Goal: Information Seeking & Learning: Learn about a topic

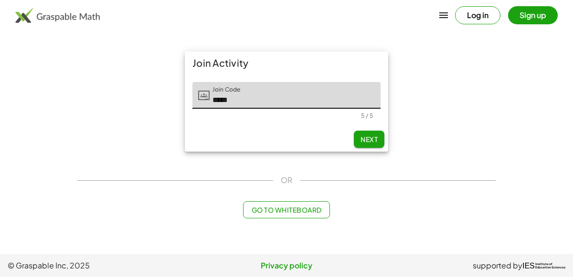
type input "*****"
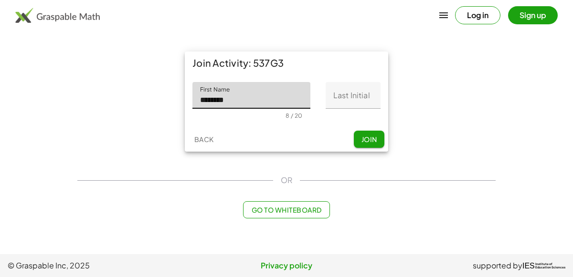
type input "********"
click at [360, 95] on input "Last Initial" at bounding box center [352, 95] width 55 height 27
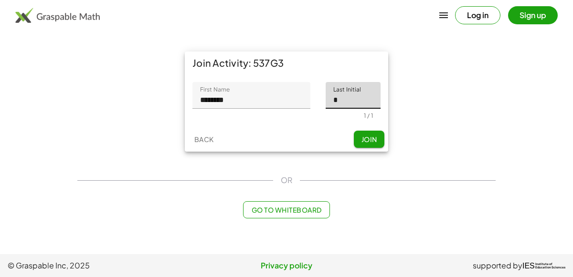
type input "*"
click at [365, 139] on span "Join" at bounding box center [369, 139] width 16 height 9
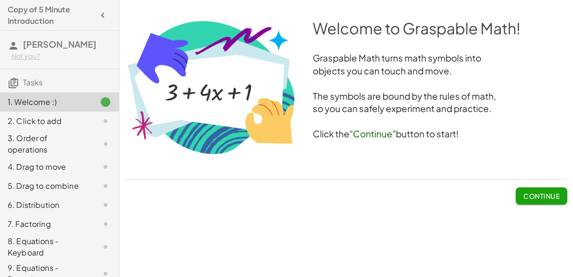
click at [544, 197] on span "Continue" at bounding box center [541, 196] width 36 height 9
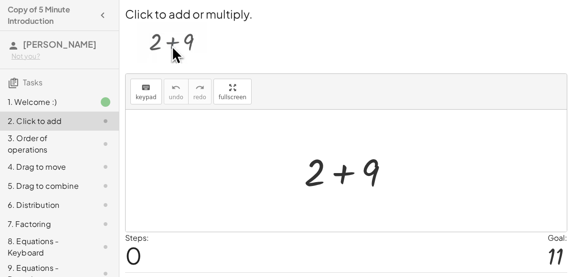
click at [342, 176] on div at bounding box center [350, 171] width 102 height 49
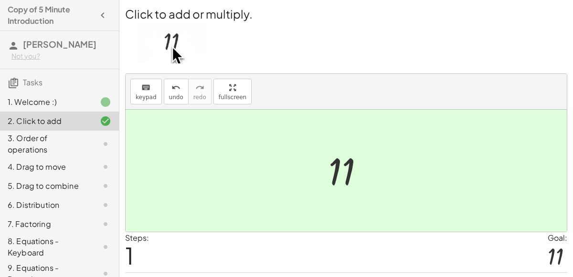
click at [342, 176] on div at bounding box center [350, 170] width 52 height 47
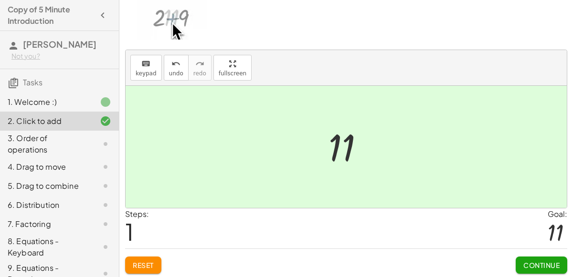
scroll to position [24, 0]
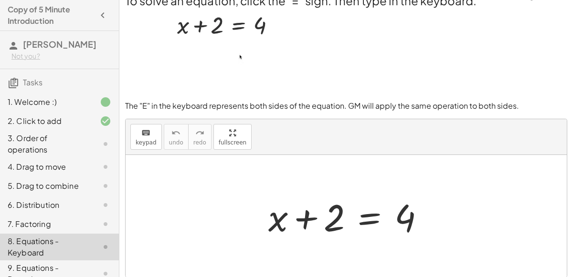
scroll to position [0, 0]
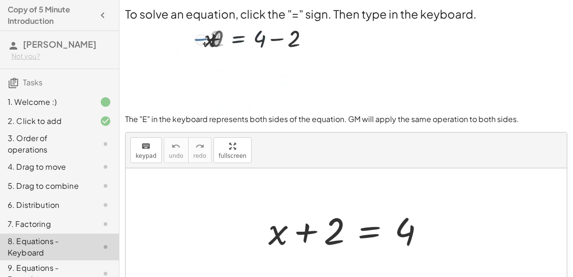
click at [35, 118] on div "2. Click to add" at bounding box center [46, 120] width 77 height 11
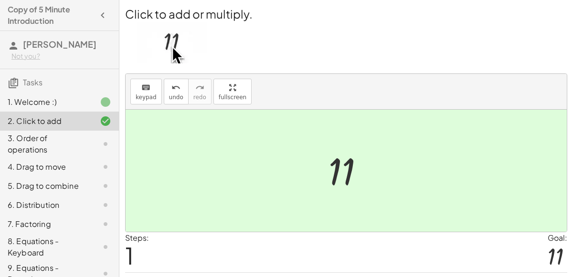
scroll to position [24, 0]
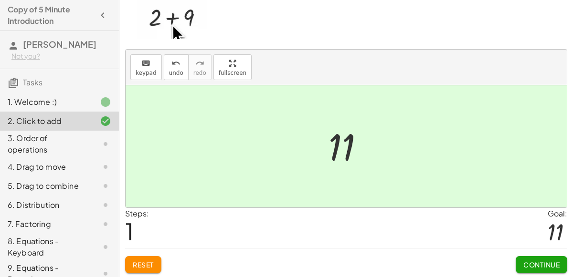
click at [545, 261] on span "Continue" at bounding box center [541, 265] width 36 height 9
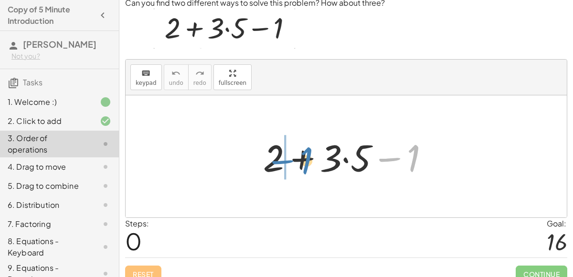
drag, startPoint x: 415, startPoint y: 148, endPoint x: 301, endPoint y: 152, distance: 114.1
click at [301, 152] on div at bounding box center [349, 156] width 183 height 49
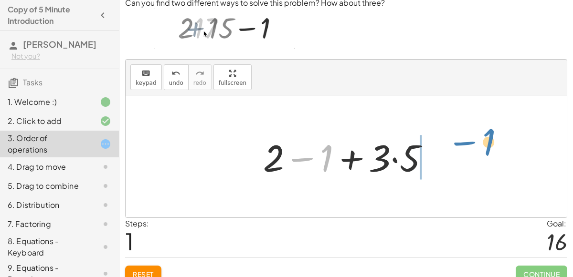
drag, startPoint x: 326, startPoint y: 157, endPoint x: 486, endPoint y: 146, distance: 160.7
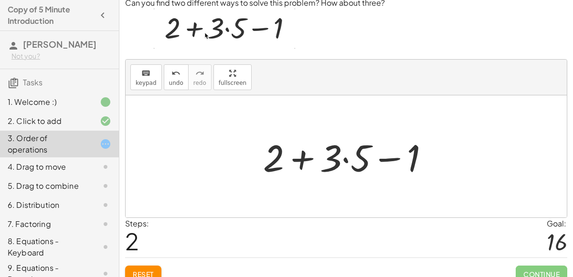
click at [343, 157] on div at bounding box center [349, 156] width 183 height 49
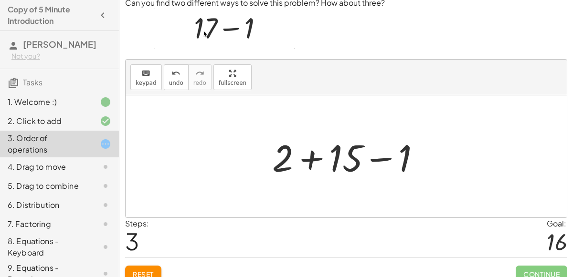
click at [304, 157] on div at bounding box center [350, 156] width 166 height 49
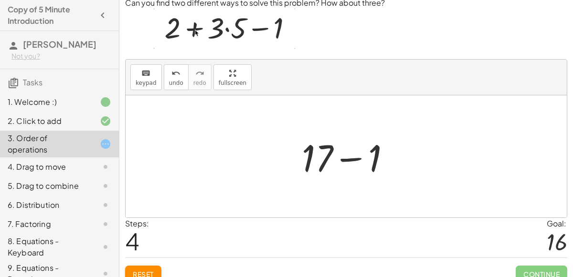
click at [349, 157] on div at bounding box center [350, 156] width 106 height 49
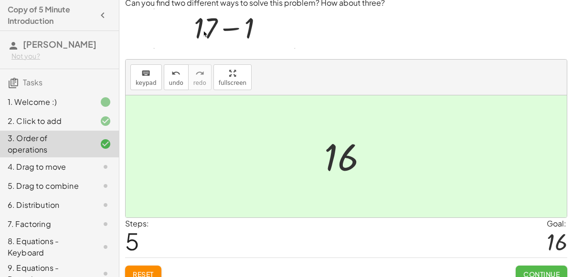
click at [544, 276] on span "Continue" at bounding box center [541, 274] width 36 height 9
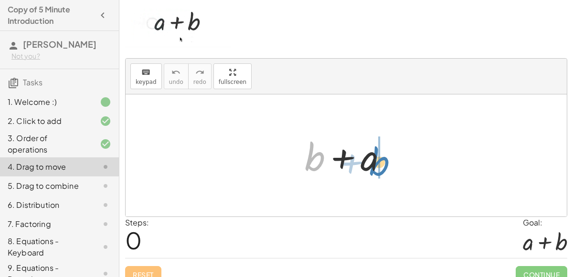
drag, startPoint x: 309, startPoint y: 154, endPoint x: 374, endPoint y: 159, distance: 65.6
click at [374, 159] on div at bounding box center [350, 155] width 100 height 49
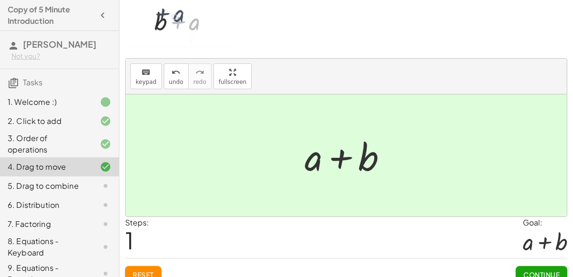
click at [524, 268] on button "Continue" at bounding box center [541, 274] width 52 height 17
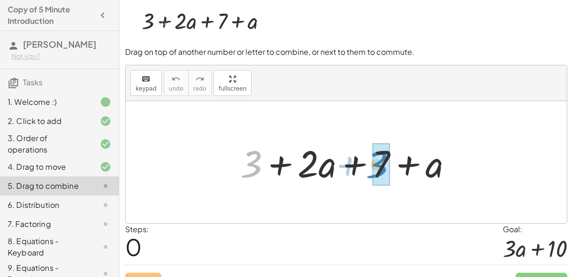
drag, startPoint x: 250, startPoint y: 166, endPoint x: 375, endPoint y: 166, distance: 125.0
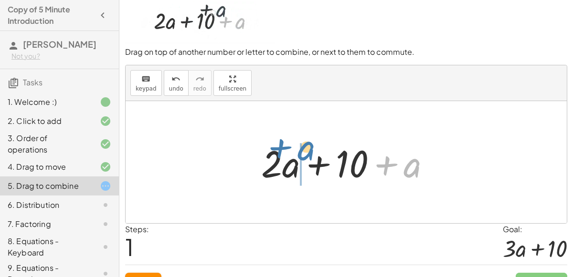
drag, startPoint x: 409, startPoint y: 167, endPoint x: 294, endPoint y: 153, distance: 116.4
click at [294, 153] on div at bounding box center [349, 162] width 187 height 49
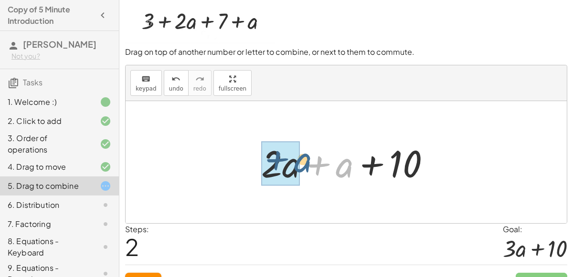
drag, startPoint x: 343, startPoint y: 172, endPoint x: 302, endPoint y: 168, distance: 41.7
click at [302, 168] on div at bounding box center [349, 162] width 187 height 49
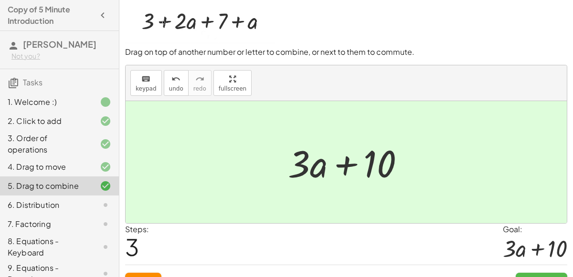
click at [538, 273] on button "Continue" at bounding box center [541, 281] width 52 height 17
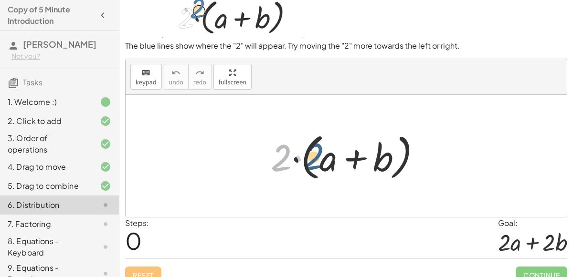
drag, startPoint x: 277, startPoint y: 162, endPoint x: 309, endPoint y: 160, distance: 32.5
click at [309, 160] on div at bounding box center [349, 156] width 167 height 55
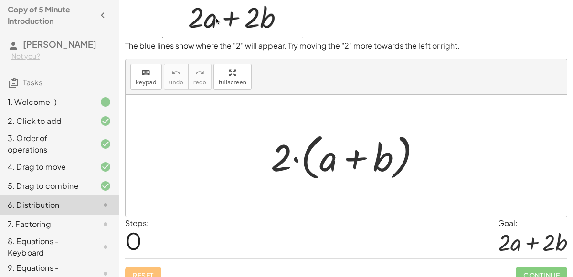
click at [294, 159] on div at bounding box center [349, 156] width 167 height 55
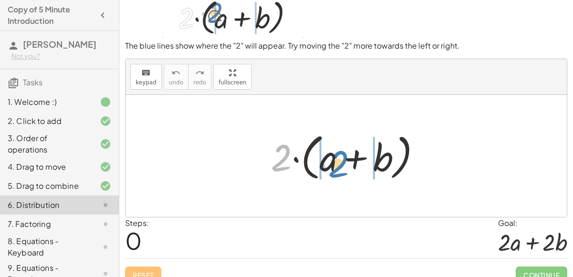
drag, startPoint x: 283, startPoint y: 161, endPoint x: 336, endPoint y: 161, distance: 53.0
click at [336, 161] on div at bounding box center [349, 156] width 167 height 55
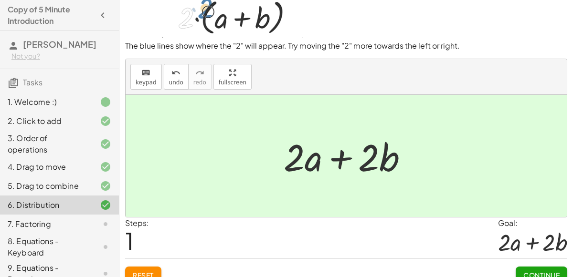
click at [551, 269] on button "Continue" at bounding box center [541, 275] width 52 height 17
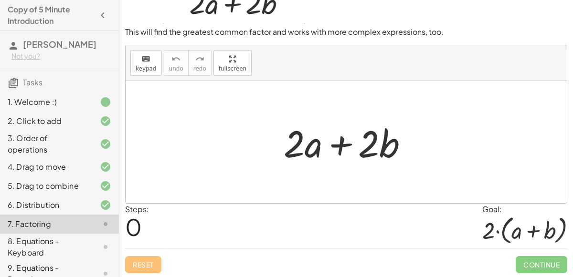
scroll to position [38, 0]
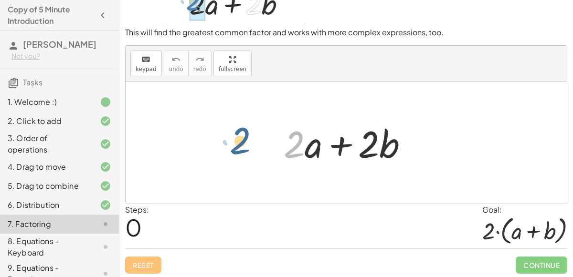
drag, startPoint x: 292, startPoint y: 146, endPoint x: 238, endPoint y: 151, distance: 54.7
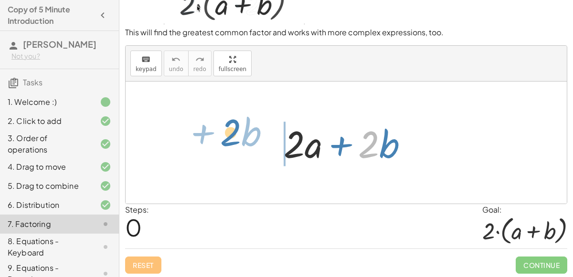
drag, startPoint x: 363, startPoint y: 152, endPoint x: 227, endPoint y: 144, distance: 136.7
click at [227, 144] on div "· 2 + · b + · 2 · a + · 2 · b" at bounding box center [346, 143] width 441 height 122
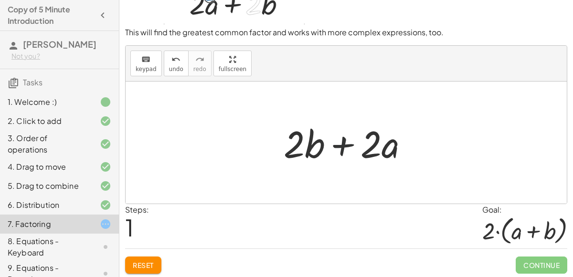
click at [337, 147] on div at bounding box center [350, 142] width 142 height 49
drag, startPoint x: 371, startPoint y: 152, endPoint x: 295, endPoint y: 144, distance: 75.8
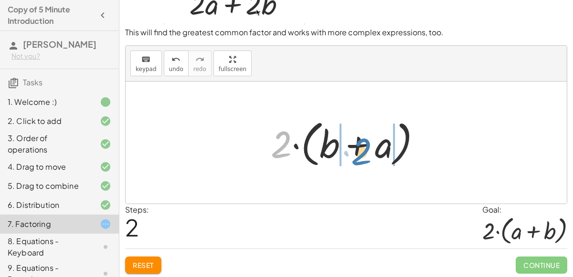
drag, startPoint x: 277, startPoint y: 151, endPoint x: 356, endPoint y: 157, distance: 78.9
click at [356, 157] on div at bounding box center [349, 142] width 167 height 55
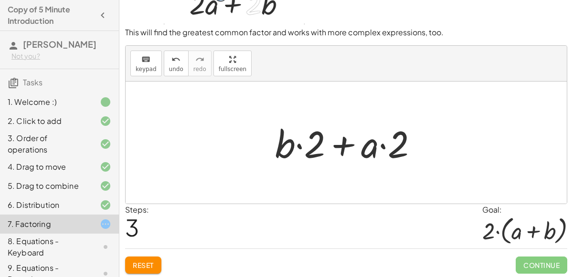
click at [296, 145] on div at bounding box center [350, 142] width 160 height 49
click at [382, 147] on div at bounding box center [350, 142] width 160 height 49
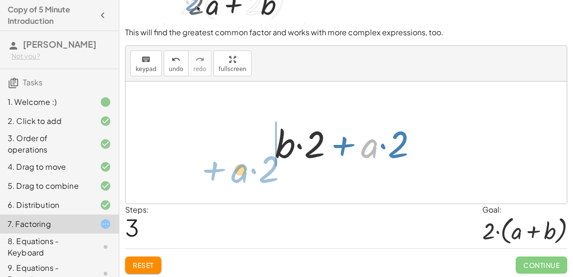
drag, startPoint x: 376, startPoint y: 148, endPoint x: 244, endPoint y: 172, distance: 133.3
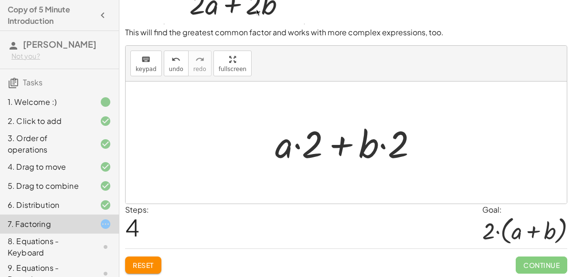
click at [296, 144] on div at bounding box center [350, 142] width 160 height 49
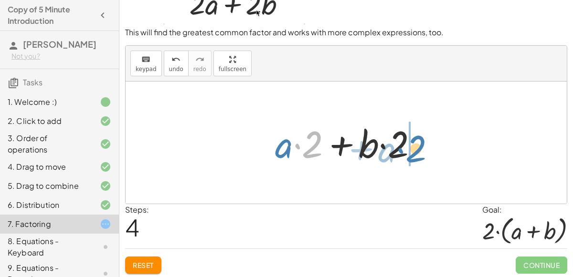
drag, startPoint x: 310, startPoint y: 153, endPoint x: 411, endPoint y: 156, distance: 101.2
click at [411, 156] on div at bounding box center [350, 142] width 160 height 49
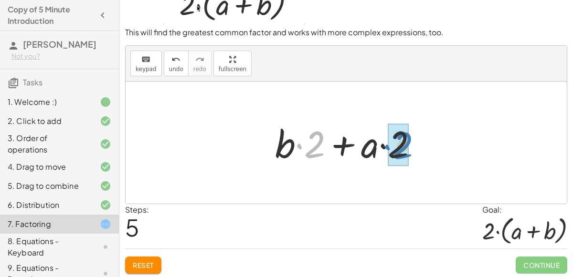
drag, startPoint x: 314, startPoint y: 140, endPoint x: 400, endPoint y: 141, distance: 86.4
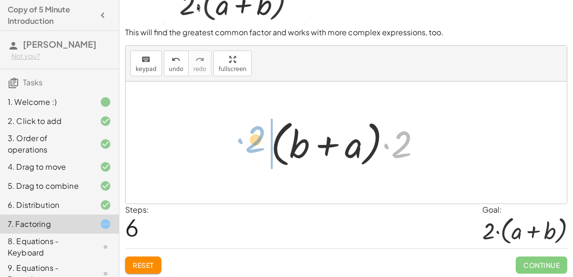
drag, startPoint x: 400, startPoint y: 141, endPoint x: 255, endPoint y: 136, distance: 145.6
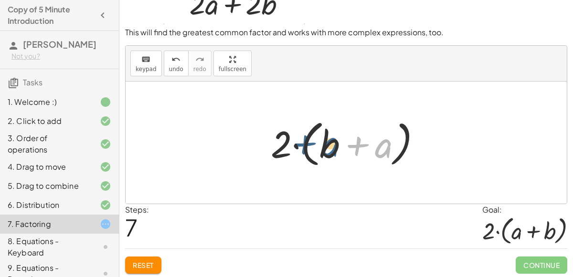
drag, startPoint x: 386, startPoint y: 146, endPoint x: 332, endPoint y: 144, distance: 53.9
click at [332, 144] on div at bounding box center [349, 142] width 167 height 55
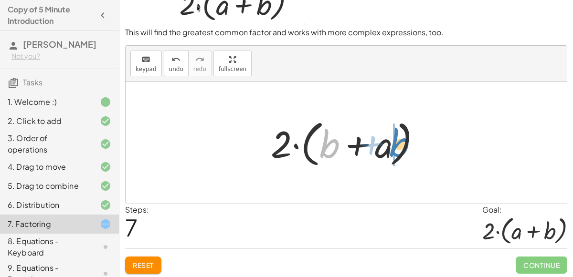
drag, startPoint x: 326, startPoint y: 147, endPoint x: 395, endPoint y: 146, distance: 69.2
click at [395, 146] on div at bounding box center [349, 142] width 167 height 55
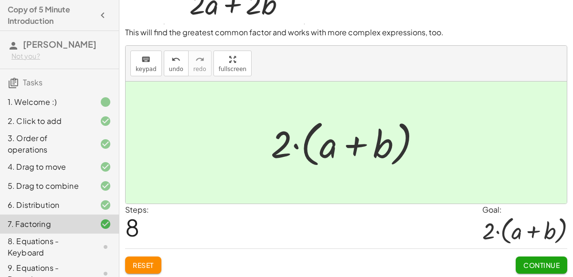
click at [539, 261] on span "Continue" at bounding box center [541, 265] width 36 height 9
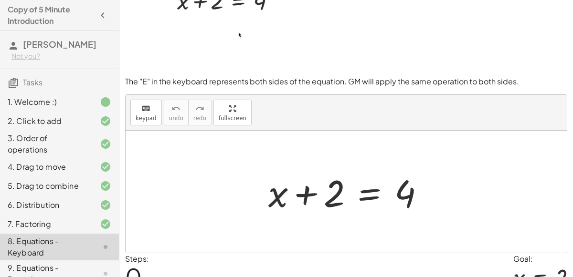
scroll to position [83, 0]
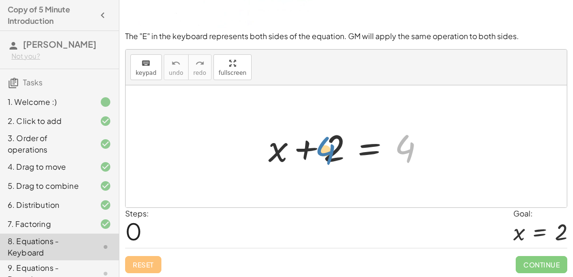
drag, startPoint x: 403, startPoint y: 150, endPoint x: 324, endPoint y: 152, distance: 78.8
click at [324, 152] on div at bounding box center [349, 146] width 173 height 49
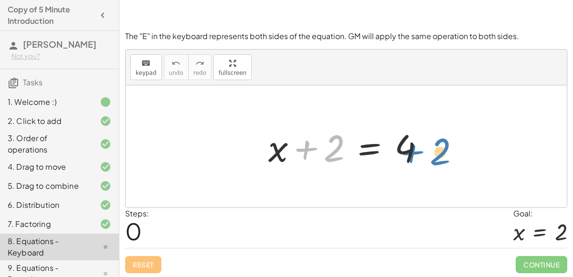
drag, startPoint x: 304, startPoint y: 148, endPoint x: 407, endPoint y: 151, distance: 103.1
click at [407, 151] on div at bounding box center [349, 146] width 173 height 49
click at [306, 148] on div at bounding box center [349, 146] width 173 height 49
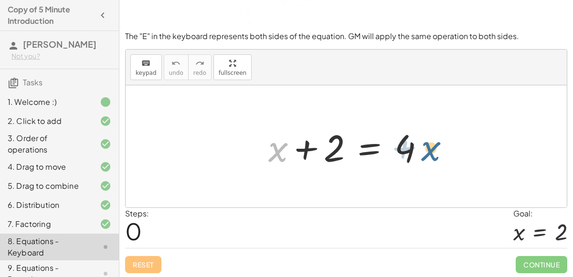
drag, startPoint x: 275, startPoint y: 149, endPoint x: 428, endPoint y: 147, distance: 152.7
click at [428, 147] on div at bounding box center [349, 146] width 173 height 49
click at [305, 146] on div at bounding box center [349, 146] width 173 height 49
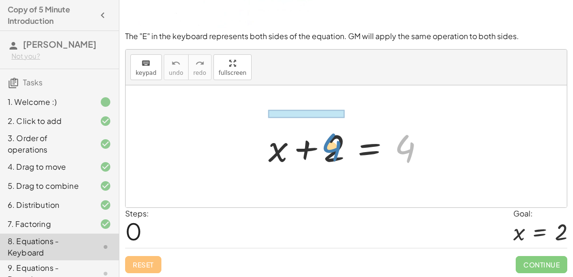
drag, startPoint x: 408, startPoint y: 149, endPoint x: 335, endPoint y: 147, distance: 72.6
click at [335, 147] on div at bounding box center [349, 146] width 173 height 49
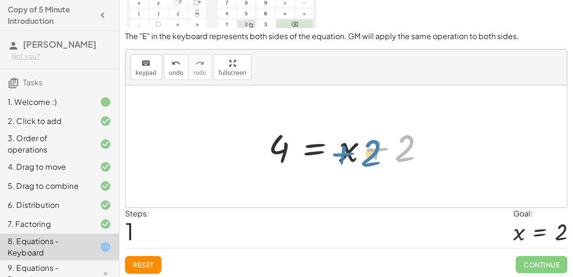
drag, startPoint x: 407, startPoint y: 146, endPoint x: 373, endPoint y: 150, distance: 34.2
click at [373, 150] on div at bounding box center [349, 146] width 173 height 49
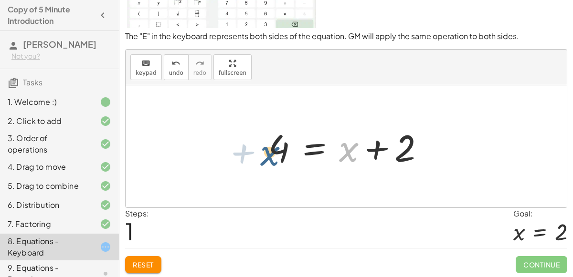
drag, startPoint x: 351, startPoint y: 149, endPoint x: 272, endPoint y: 153, distance: 78.8
click at [272, 153] on div at bounding box center [349, 146] width 173 height 49
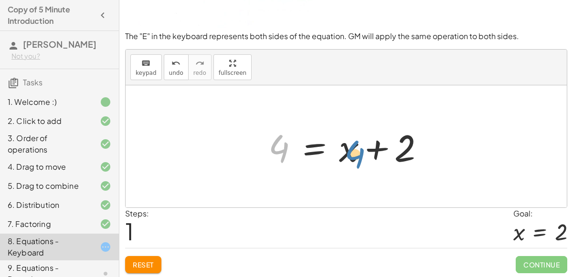
drag, startPoint x: 279, startPoint y: 149, endPoint x: 354, endPoint y: 154, distance: 74.6
click at [354, 154] on div at bounding box center [349, 146] width 173 height 49
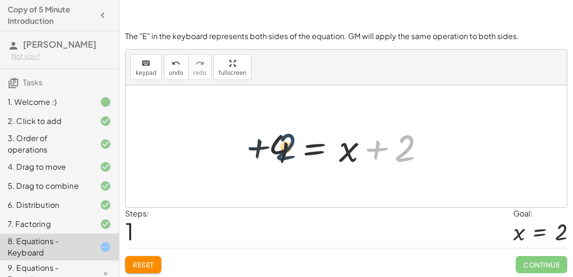
drag, startPoint x: 404, startPoint y: 149, endPoint x: 283, endPoint y: 147, distance: 121.2
click at [283, 147] on div at bounding box center [349, 146] width 173 height 49
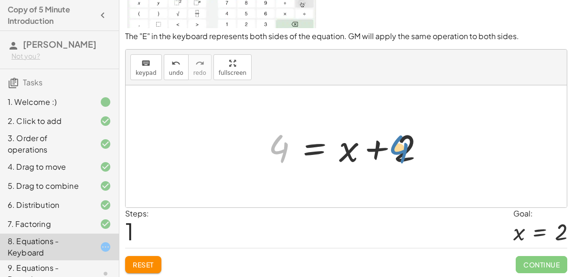
drag, startPoint x: 277, startPoint y: 145, endPoint x: 397, endPoint y: 146, distance: 119.8
click at [397, 146] on div at bounding box center [349, 146] width 173 height 49
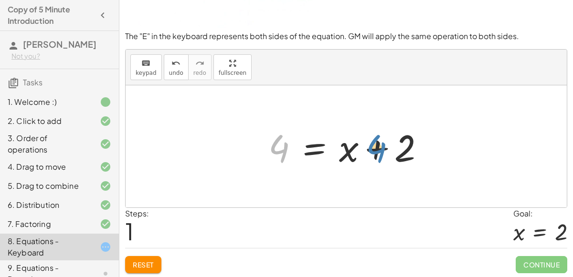
drag, startPoint x: 284, startPoint y: 147, endPoint x: 381, endPoint y: 147, distance: 96.9
click at [381, 147] on div at bounding box center [349, 146] width 173 height 49
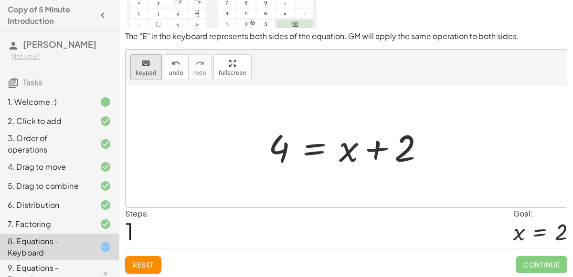
click at [137, 72] on span "keypad" at bounding box center [146, 73] width 21 height 7
click at [141, 62] on icon "keyboard" at bounding box center [145, 63] width 9 height 11
click at [154, 74] on button "keyboard keypad" at bounding box center [145, 67] width 31 height 26
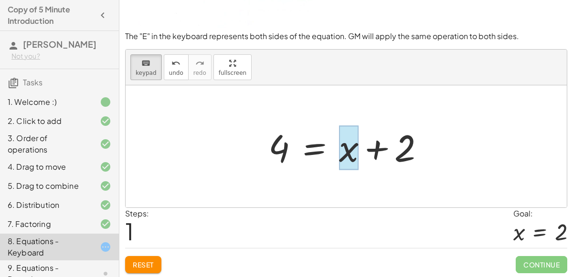
click at [353, 220] on div "Steps: 1 Goal: x = 2" at bounding box center [346, 228] width 442 height 40
click at [330, 248] on div "Reset Continue" at bounding box center [346, 260] width 442 height 25
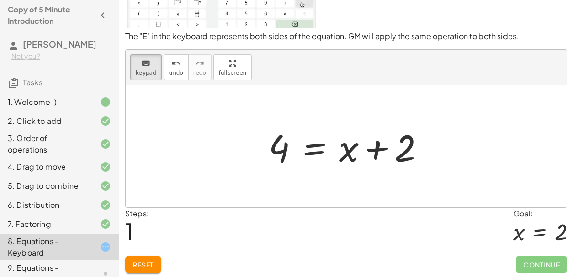
click at [148, 258] on button "Reset" at bounding box center [143, 264] width 36 height 17
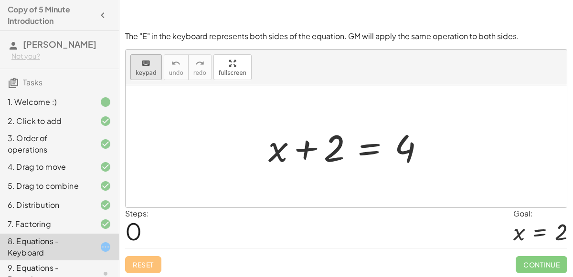
click at [143, 74] on span "keypad" at bounding box center [146, 73] width 21 height 7
click at [144, 74] on span "keypad" at bounding box center [146, 73] width 21 height 7
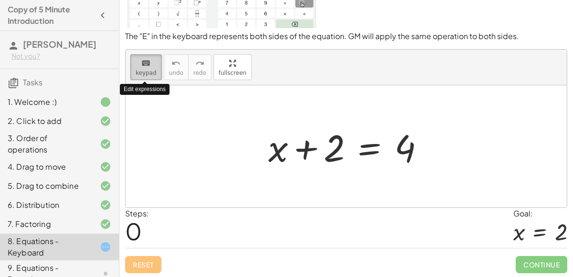
click at [144, 74] on span "keypad" at bounding box center [146, 73] width 21 height 7
click at [147, 74] on span "keypad" at bounding box center [146, 73] width 21 height 7
click at [147, 75] on span "keypad" at bounding box center [146, 73] width 21 height 7
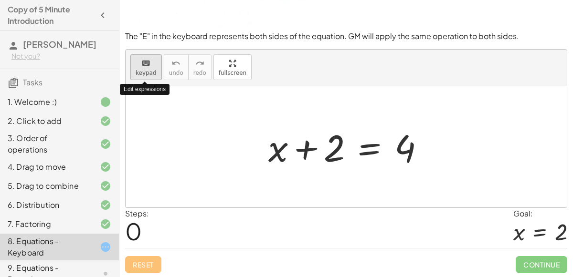
click at [147, 74] on span "keypad" at bounding box center [146, 73] width 21 height 7
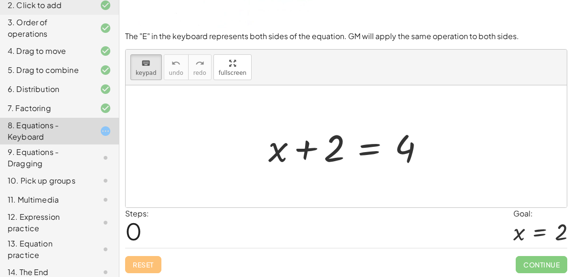
click at [163, 165] on div at bounding box center [346, 146] width 441 height 122
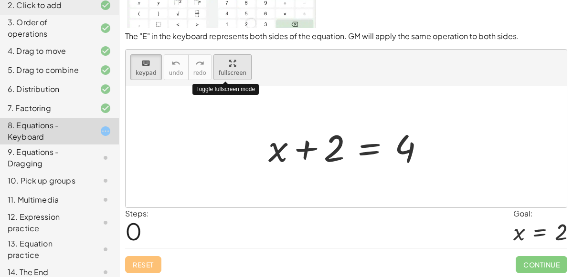
click at [215, 126] on div "keyboard keypad undo undo redo redo fullscreen Toggle fullscreen mode + x + 2 =…" at bounding box center [346, 129] width 441 height 158
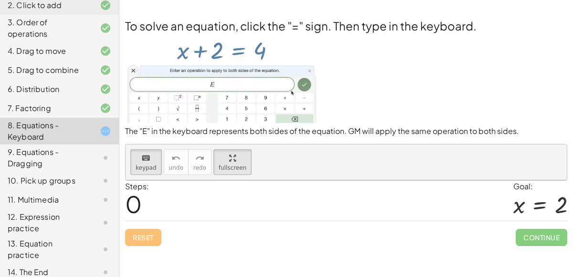
scroll to position [0, 0]
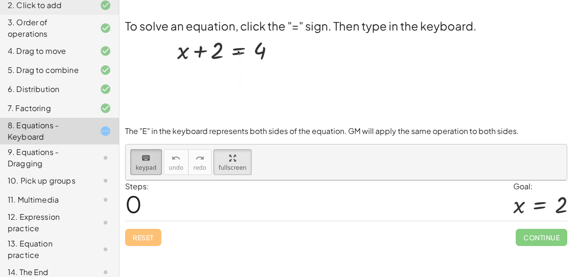
click at [149, 163] on button "keyboard keypad" at bounding box center [145, 162] width 31 height 26
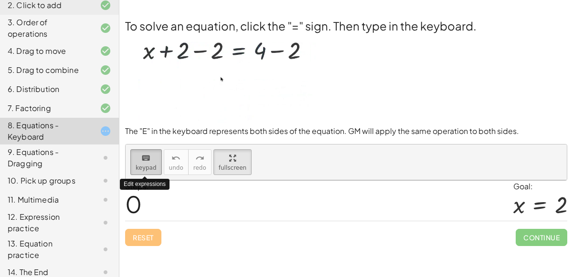
click at [149, 163] on button "keyboard keypad" at bounding box center [145, 162] width 31 height 26
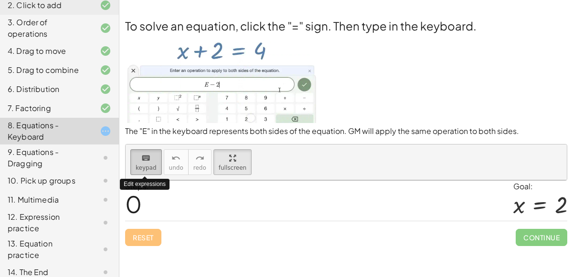
click at [149, 163] on button "keyboard keypad" at bounding box center [145, 162] width 31 height 26
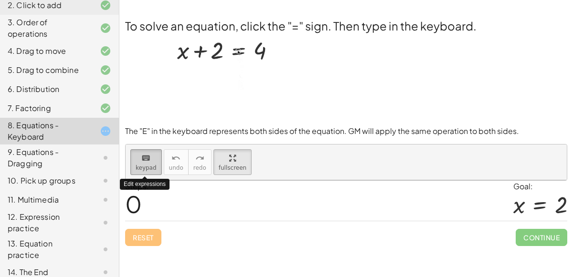
click at [149, 163] on button "keyboard keypad" at bounding box center [145, 162] width 31 height 26
click at [139, 161] on div "keyboard" at bounding box center [146, 157] width 21 height 11
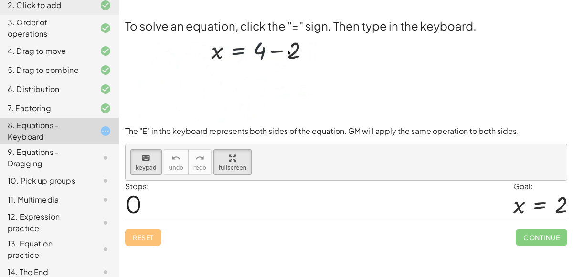
click at [87, 106] on div at bounding box center [97, 108] width 27 height 11
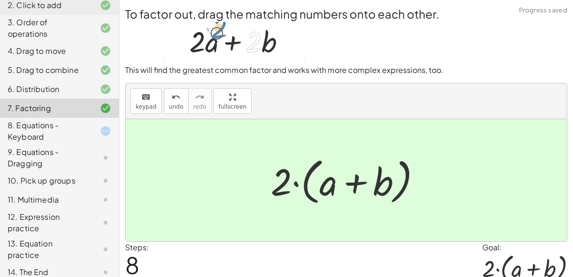
scroll to position [39, 0]
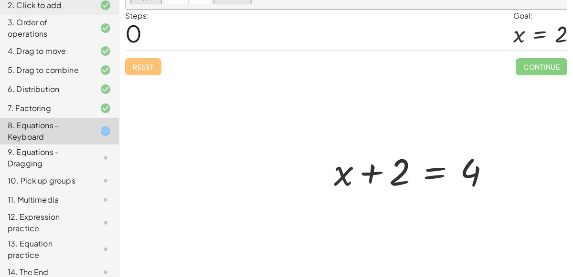
scroll to position [0, 0]
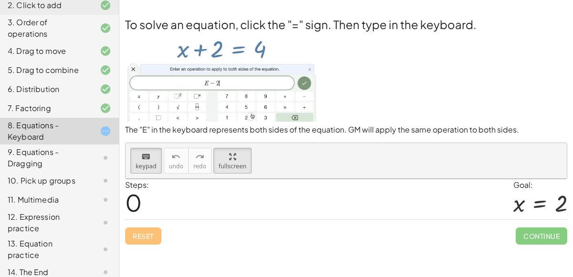
scroll to position [171, 0]
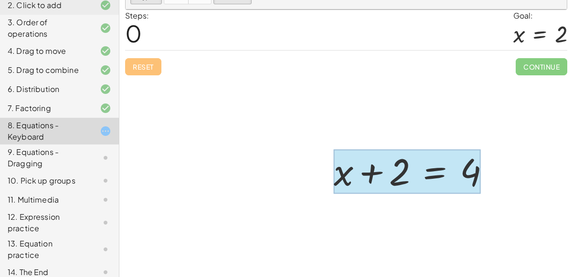
click at [433, 173] on div at bounding box center [407, 171] width 147 height 44
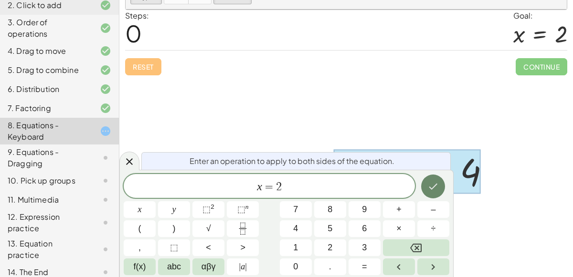
click at [429, 183] on icon "Done" at bounding box center [432, 186] width 11 height 11
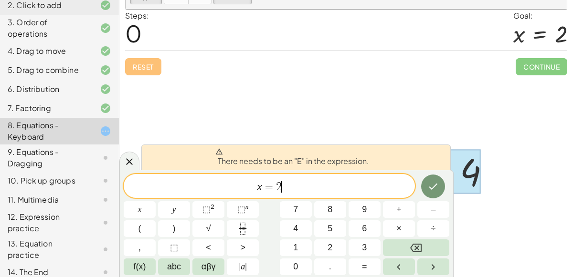
click at [352, 182] on span "x = 2 ​" at bounding box center [269, 186] width 291 height 13
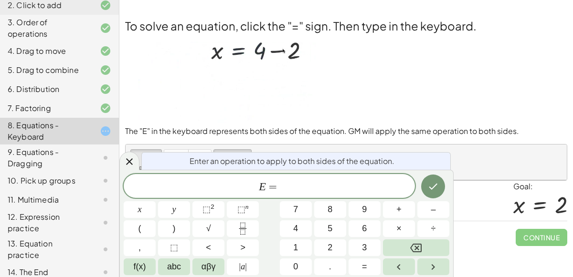
scroll to position [6, 0]
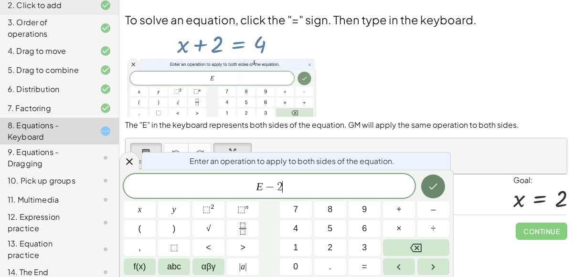
click at [429, 189] on icon "Done" at bounding box center [432, 186] width 11 height 11
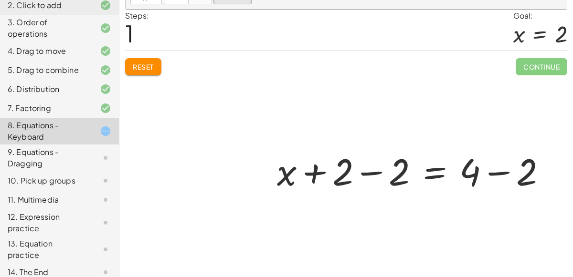
scroll to position [170, 0]
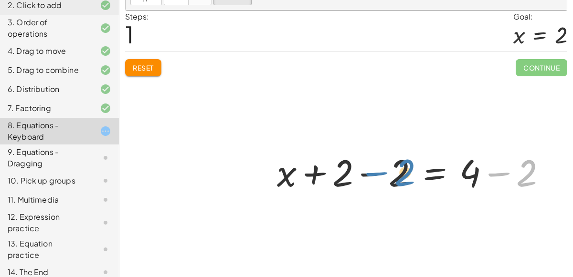
drag, startPoint x: 531, startPoint y: 164, endPoint x: 409, endPoint y: 163, distance: 122.2
click at [409, 163] on div at bounding box center [415, 171] width 286 height 49
drag, startPoint x: 521, startPoint y: 172, endPoint x: 329, endPoint y: 173, distance: 191.8
click at [329, 173] on div at bounding box center [415, 171] width 286 height 49
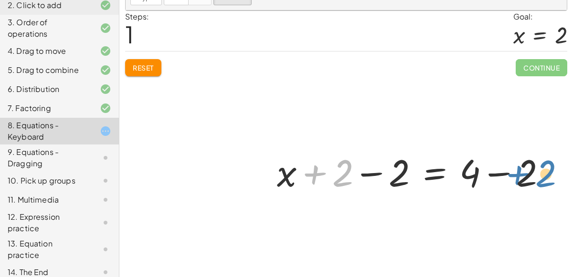
drag, startPoint x: 314, startPoint y: 173, endPoint x: 516, endPoint y: 173, distance: 202.3
click at [516, 173] on div at bounding box center [415, 171] width 286 height 49
click at [477, 175] on div at bounding box center [415, 171] width 286 height 49
click at [500, 174] on div at bounding box center [415, 171] width 286 height 49
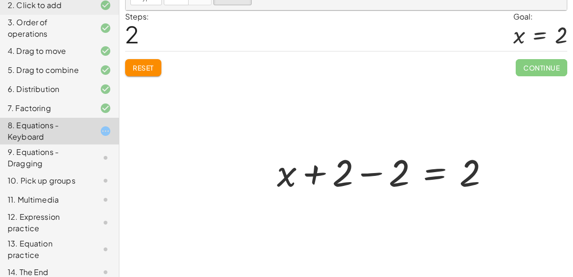
click at [370, 173] on div at bounding box center [387, 171] width 230 height 49
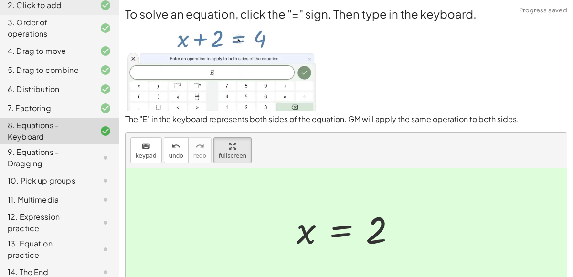
scroll to position [83, 0]
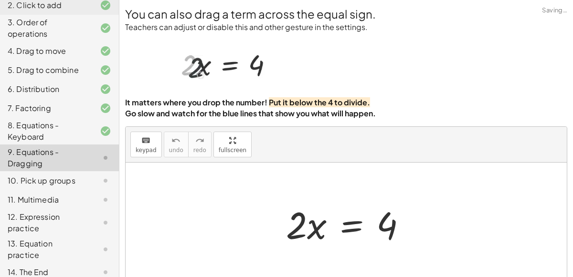
scroll to position [77, 0]
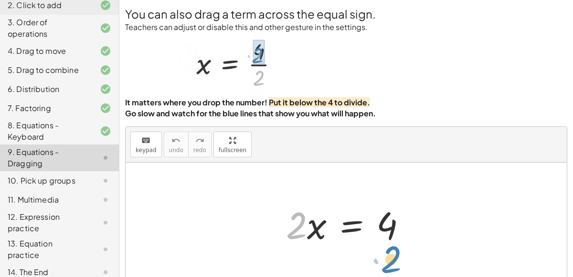
drag, startPoint x: 296, startPoint y: 152, endPoint x: 390, endPoint y: 187, distance: 100.3
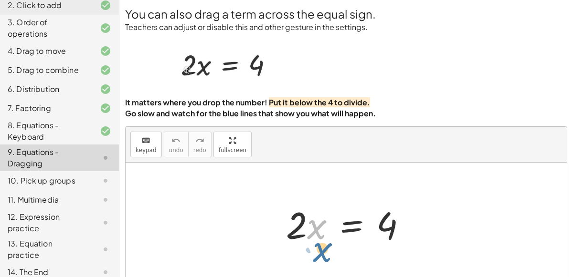
drag, startPoint x: 315, startPoint y: 147, endPoint x: 319, endPoint y: 165, distance: 19.1
click at [319, 199] on div at bounding box center [349, 223] width 137 height 49
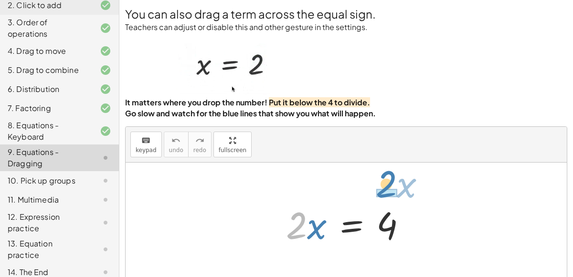
drag, startPoint x: 291, startPoint y: 201, endPoint x: 381, endPoint y: 161, distance: 98.3
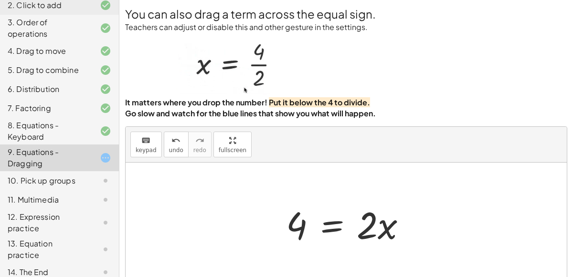
scroll to position [77, 0]
click at [136, 132] on button "keyboard keypad" at bounding box center [145, 145] width 31 height 26
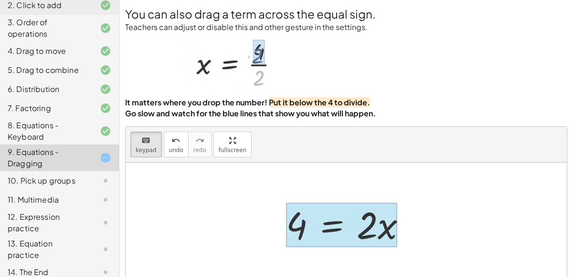
click at [334, 203] on div at bounding box center [341, 225] width 111 height 44
click at [428, 163] on div at bounding box center [346, 224] width 441 height 122
click at [332, 203] on div at bounding box center [341, 225] width 111 height 44
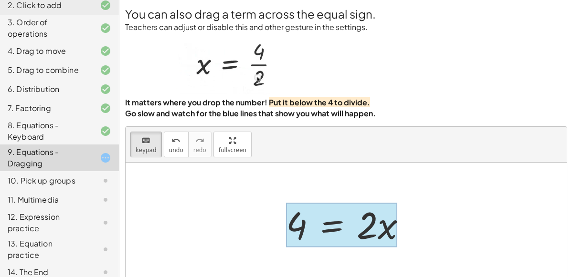
click at [332, 203] on div at bounding box center [341, 225] width 111 height 44
click at [153, 147] on span "keypad" at bounding box center [146, 150] width 21 height 7
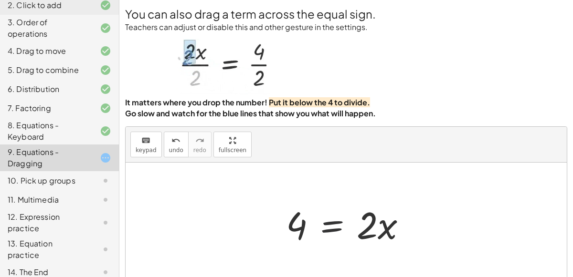
click at [329, 199] on div at bounding box center [349, 223] width 137 height 49
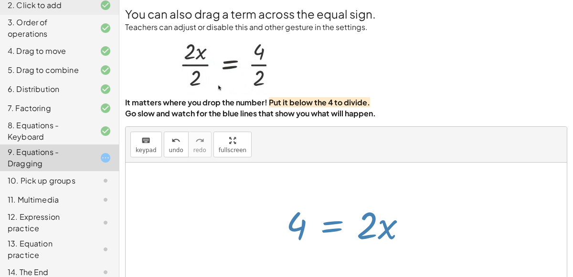
click at [329, 199] on div at bounding box center [349, 223] width 137 height 49
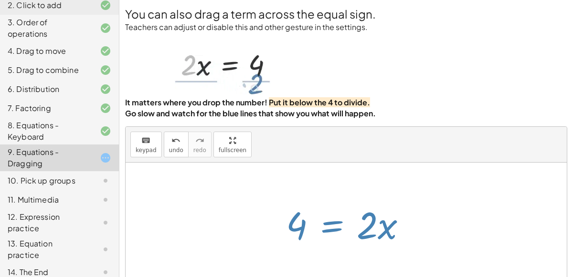
click at [329, 199] on div at bounding box center [349, 223] width 137 height 49
click at [324, 163] on div at bounding box center [346, 224] width 441 height 122
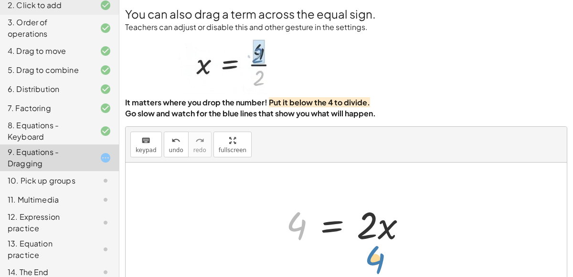
drag, startPoint x: 296, startPoint y: 142, endPoint x: 374, endPoint y: 173, distance: 83.9
click at [374, 173] on div "· 2 · x = 4 4 · 2 · x = 4" at bounding box center [346, 224] width 441 height 122
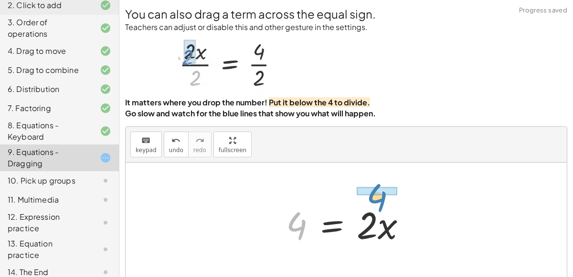
drag, startPoint x: 292, startPoint y: 149, endPoint x: 369, endPoint y: 121, distance: 82.7
click at [369, 199] on div at bounding box center [349, 223] width 137 height 49
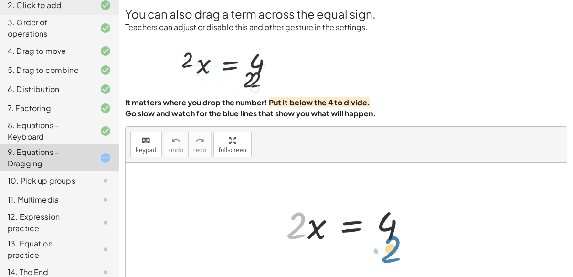
drag, startPoint x: 294, startPoint y: 209, endPoint x: 389, endPoint y: 232, distance: 97.3
click at [389, 232] on div "· 2 · 2 · x = 4" at bounding box center [346, 224] width 441 height 122
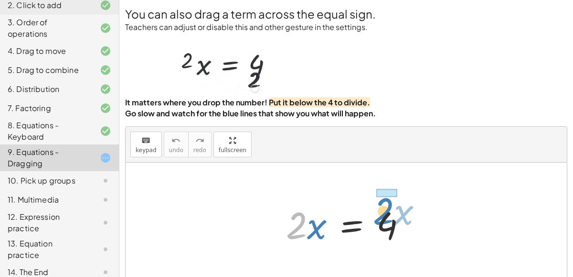
drag, startPoint x: 293, startPoint y: 207, endPoint x: 379, endPoint y: 191, distance: 88.3
click at [379, 199] on div at bounding box center [349, 223] width 137 height 49
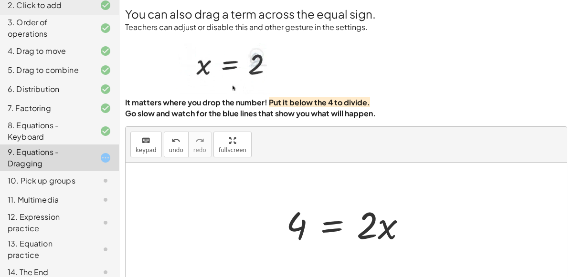
scroll to position [10, 0]
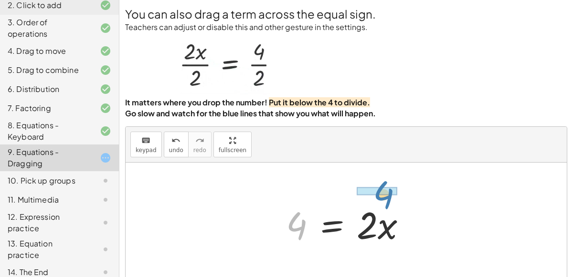
drag, startPoint x: 302, startPoint y: 211, endPoint x: 386, endPoint y: 178, distance: 89.8
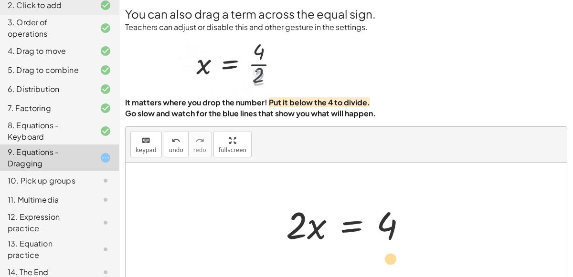
drag, startPoint x: 291, startPoint y: 220, endPoint x: 385, endPoint y: 253, distance: 99.6
click at [353, 214] on div at bounding box center [349, 223] width 137 height 49
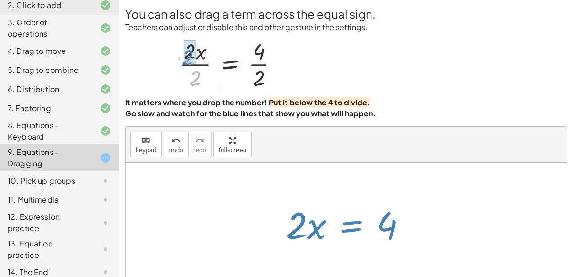
click at [353, 214] on div at bounding box center [349, 223] width 137 height 49
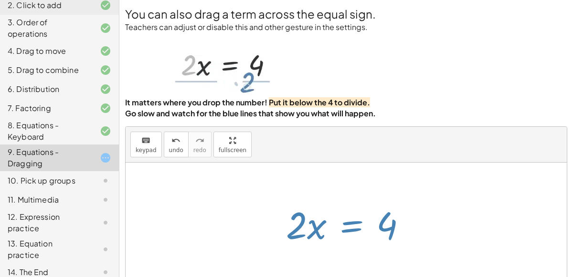
scroll to position [77, 0]
click at [353, 199] on div at bounding box center [349, 223] width 137 height 49
click at [395, 127] on div "keyboard keypad undo [PERSON_NAME] redo fullscreen" at bounding box center [346, 145] width 441 height 36
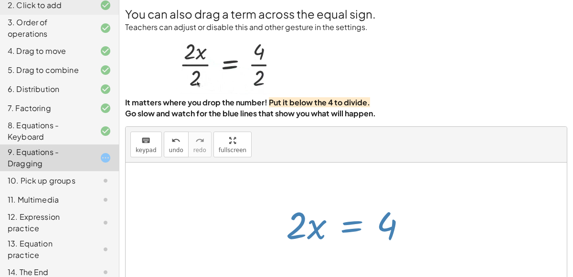
click at [391, 163] on div at bounding box center [346, 224] width 441 height 122
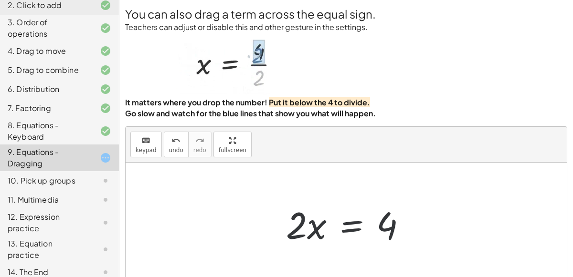
click at [391, 163] on div at bounding box center [346, 224] width 441 height 122
click at [334, 199] on div at bounding box center [349, 223] width 137 height 49
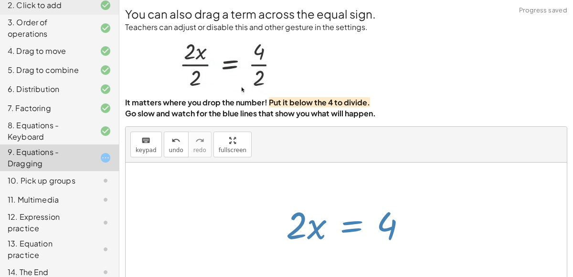
click at [342, 199] on div at bounding box center [349, 223] width 137 height 49
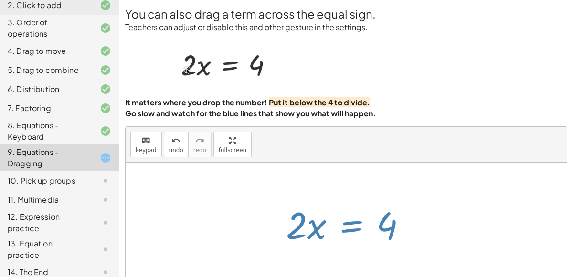
click at [355, 199] on div at bounding box center [349, 223] width 137 height 49
click at [347, 199] on div at bounding box center [349, 223] width 137 height 49
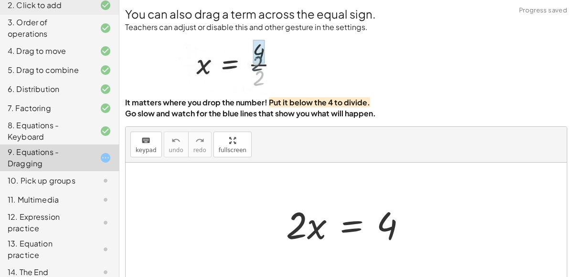
click at [348, 199] on div at bounding box center [349, 223] width 137 height 49
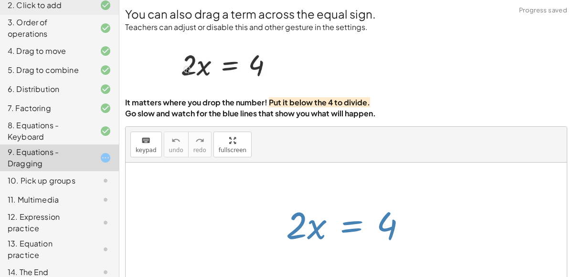
click at [348, 199] on div at bounding box center [349, 223] width 137 height 49
click at [398, 202] on div at bounding box center [346, 224] width 441 height 122
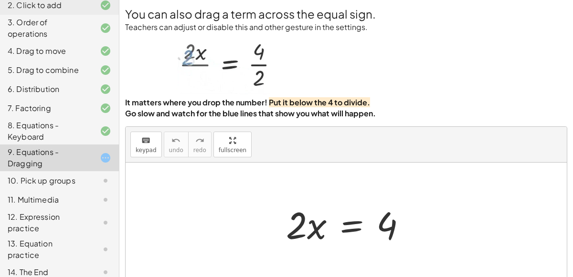
click at [398, 202] on div at bounding box center [346, 224] width 441 height 122
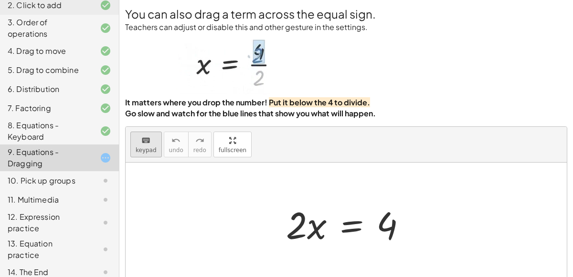
click at [142, 135] on icon "keyboard" at bounding box center [145, 140] width 9 height 11
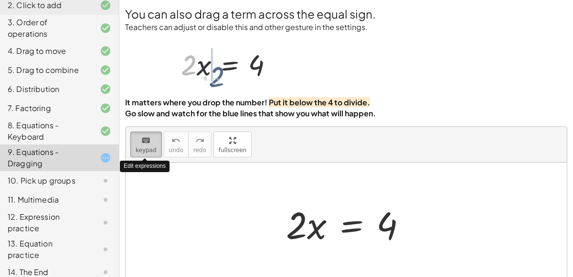
click at [148, 147] on span "keypad" at bounding box center [146, 150] width 21 height 7
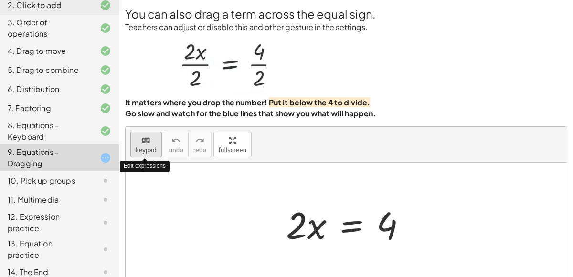
click at [148, 147] on span "keypad" at bounding box center [146, 150] width 21 height 7
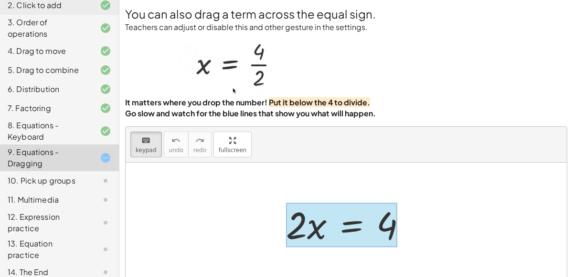
click at [347, 203] on div at bounding box center [341, 225] width 111 height 44
click at [145, 135] on icon "keyboard" at bounding box center [145, 140] width 9 height 11
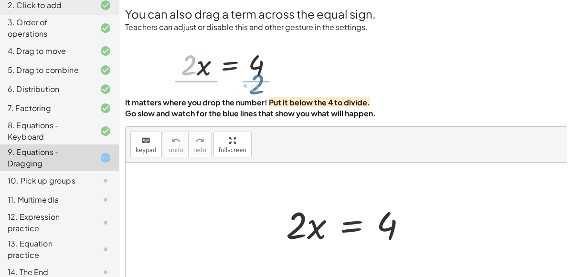
click at [346, 199] on div at bounding box center [349, 223] width 137 height 49
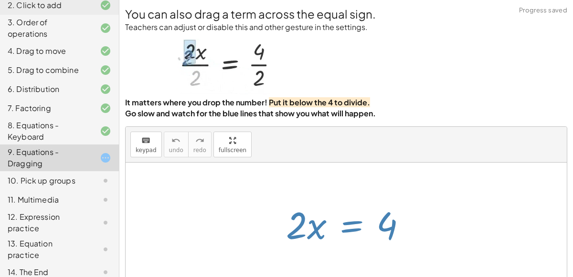
click at [346, 199] on div at bounding box center [349, 223] width 137 height 49
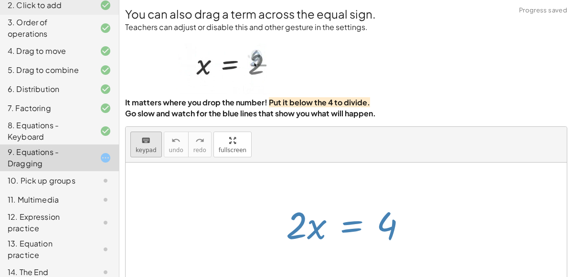
click at [139, 147] on span "keypad" at bounding box center [146, 150] width 21 height 7
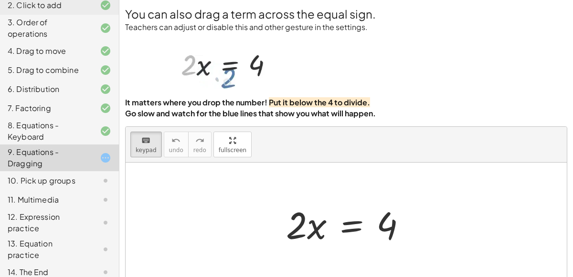
click at [265, 163] on div at bounding box center [346, 224] width 441 height 122
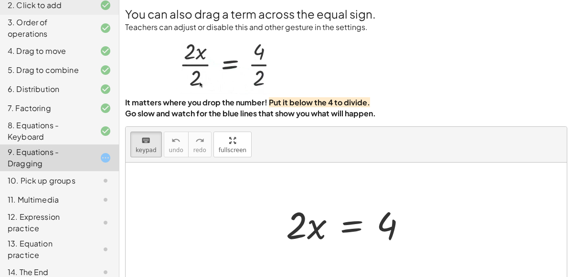
click at [265, 163] on div at bounding box center [346, 224] width 441 height 122
click at [130, 132] on button "keyboard keypad" at bounding box center [145, 145] width 31 height 26
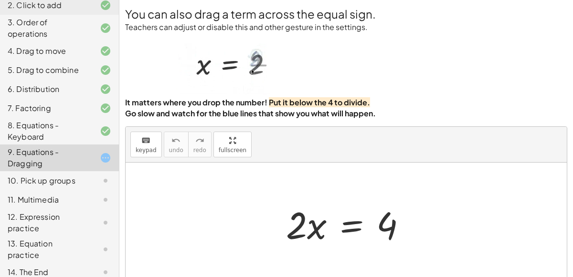
scroll to position [0, 0]
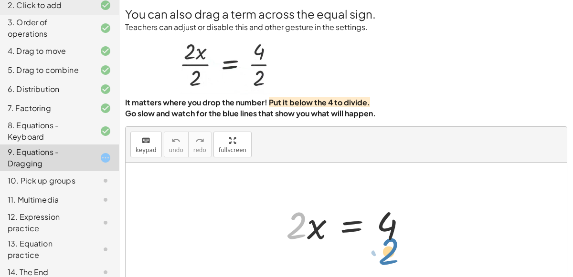
drag, startPoint x: 297, startPoint y: 227, endPoint x: 389, endPoint y: 253, distance: 95.9
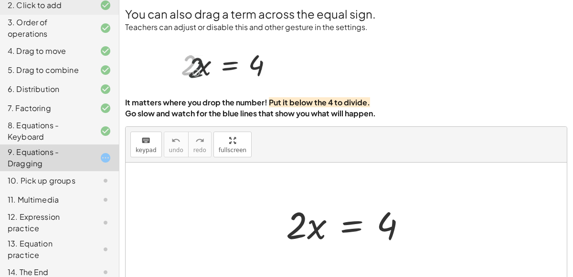
scroll to position [58, 0]
click at [74, 185] on div "10. Pick up groups" at bounding box center [46, 180] width 77 height 11
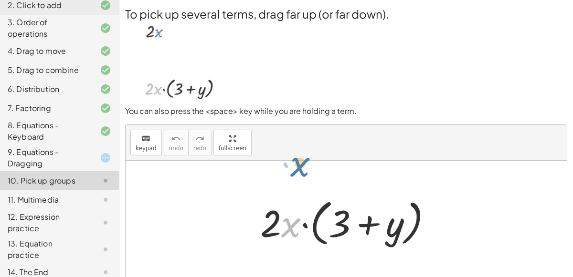
drag, startPoint x: 288, startPoint y: 166, endPoint x: 297, endPoint y: 105, distance: 61.3
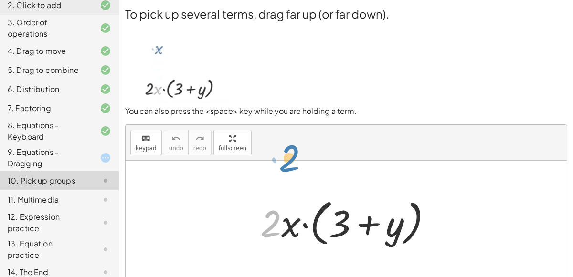
drag, startPoint x: 278, startPoint y: 164, endPoint x: 297, endPoint y: 99, distance: 68.0
click at [297, 125] on div "keyboard keypad undo undo redo redo fullscreen · 2 · 2 · x · ( + 3 + y ) ×" at bounding box center [346, 204] width 441 height 158
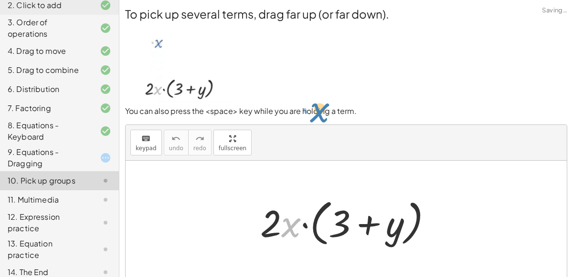
drag, startPoint x: 291, startPoint y: 166, endPoint x: 320, endPoint y: 51, distance: 118.5
click at [320, 106] on p "You can also press the <space> key while you are holding a term." at bounding box center [346, 111] width 442 height 11
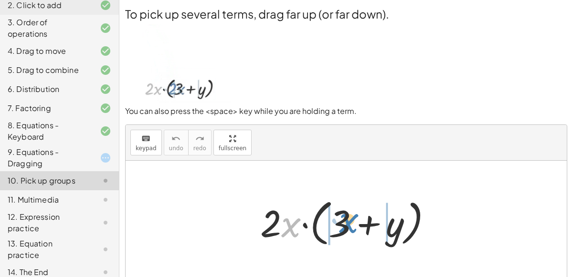
drag, startPoint x: 284, startPoint y: 166, endPoint x: 342, endPoint y: 162, distance: 57.9
click at [342, 195] on div at bounding box center [349, 222] width 189 height 55
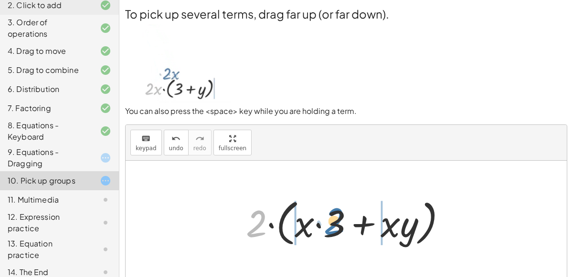
drag, startPoint x: 254, startPoint y: 167, endPoint x: 332, endPoint y: 165, distance: 77.8
click at [332, 195] on div at bounding box center [350, 222] width 218 height 55
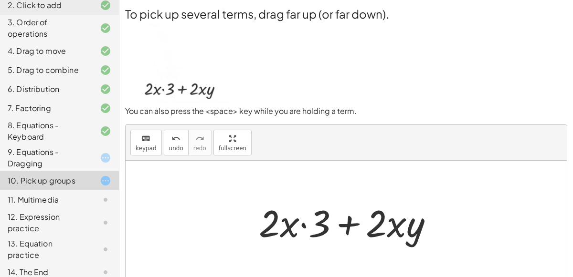
click at [302, 198] on div at bounding box center [350, 222] width 192 height 49
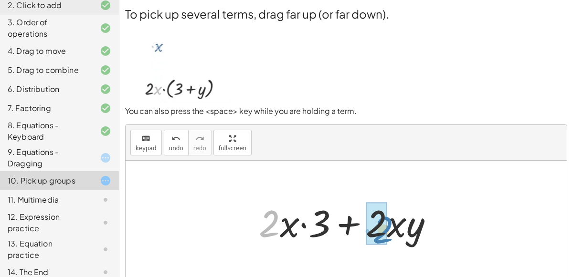
drag, startPoint x: 279, startPoint y: 160, endPoint x: 393, endPoint y: 166, distance: 113.7
click at [393, 198] on div at bounding box center [350, 222] width 192 height 49
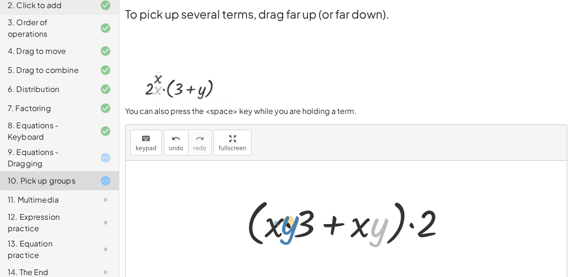
drag, startPoint x: 375, startPoint y: 165, endPoint x: 287, endPoint y: 163, distance: 87.8
click at [287, 195] on div at bounding box center [350, 222] width 218 height 55
click at [414, 195] on div at bounding box center [350, 222] width 218 height 55
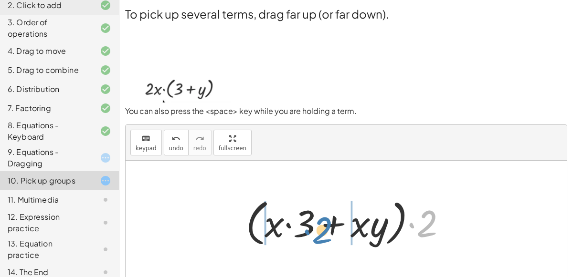
drag, startPoint x: 413, startPoint y: 165, endPoint x: 308, endPoint y: 172, distance: 104.7
click at [308, 195] on div at bounding box center [350, 222] width 218 height 55
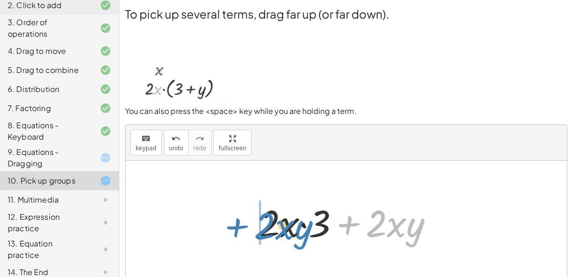
drag, startPoint x: 396, startPoint y: 169, endPoint x: 284, endPoint y: 171, distance: 111.7
click at [284, 198] on div at bounding box center [350, 222] width 192 height 49
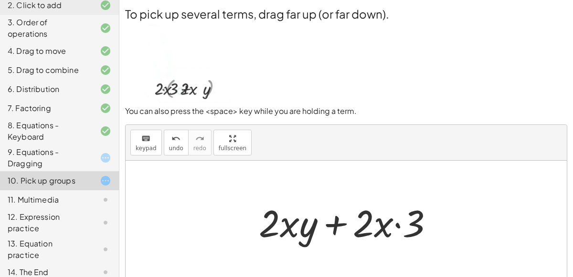
click at [396, 198] on div at bounding box center [350, 222] width 192 height 49
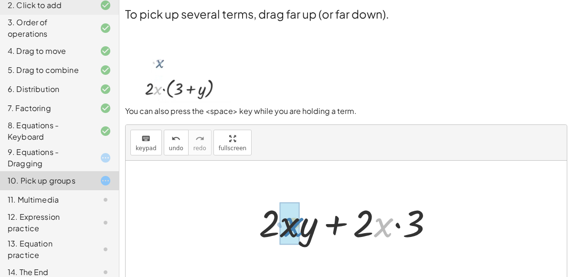
drag, startPoint x: 380, startPoint y: 166, endPoint x: 289, endPoint y: 166, distance: 90.7
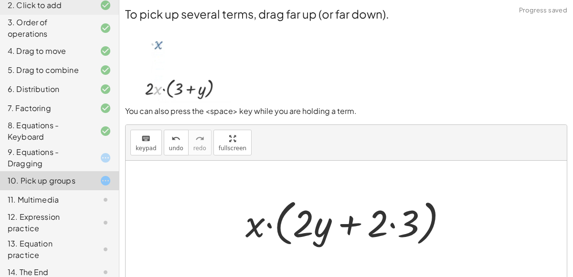
click at [390, 195] on div at bounding box center [350, 222] width 219 height 55
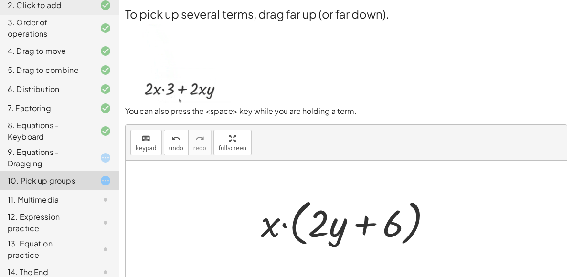
click at [283, 195] on div at bounding box center [350, 222] width 188 height 55
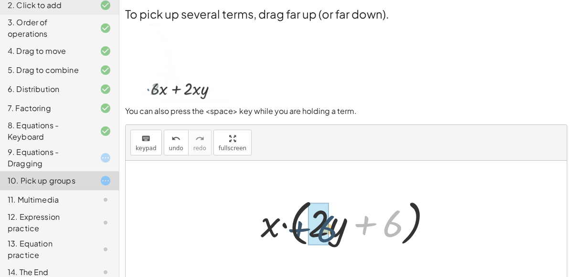
drag, startPoint x: 397, startPoint y: 171, endPoint x: 329, endPoint y: 177, distance: 68.0
click at [329, 195] on div at bounding box center [350, 222] width 188 height 55
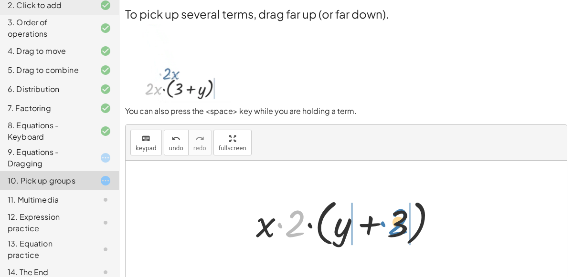
drag, startPoint x: 291, startPoint y: 167, endPoint x: 392, endPoint y: 166, distance: 101.2
click at [392, 195] on div at bounding box center [350, 222] width 198 height 55
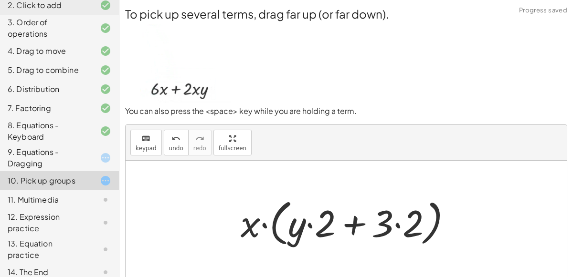
click at [398, 195] on div at bounding box center [350, 222] width 228 height 55
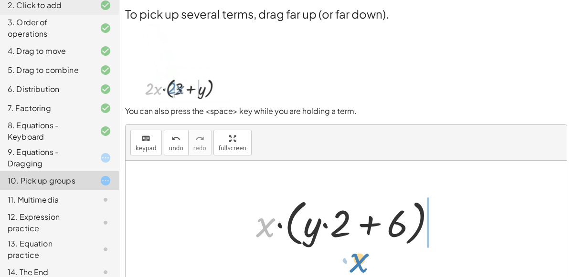
drag, startPoint x: 259, startPoint y: 169, endPoint x: 353, endPoint y: 204, distance: 100.4
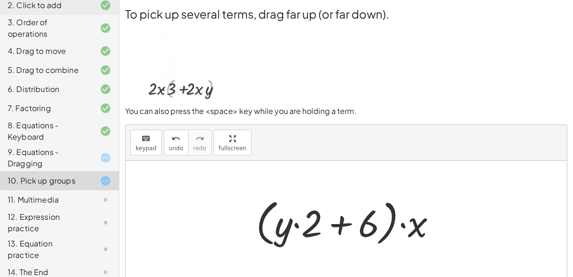
click at [294, 195] on div at bounding box center [350, 222] width 198 height 55
click at [348, 195] on div at bounding box center [350, 222] width 198 height 55
click at [404, 195] on div at bounding box center [350, 222] width 198 height 55
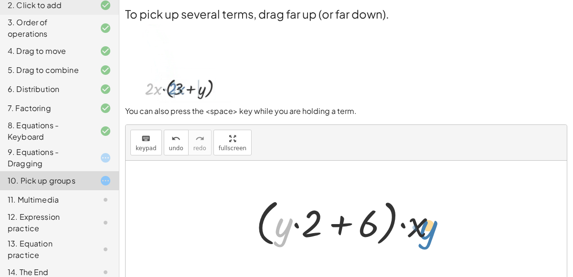
drag, startPoint x: 281, startPoint y: 171, endPoint x: 425, endPoint y: 174, distance: 144.1
click at [425, 195] on div at bounding box center [350, 222] width 198 height 55
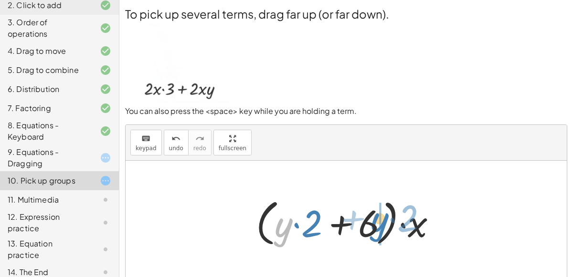
drag, startPoint x: 285, startPoint y: 172, endPoint x: 381, endPoint y: 166, distance: 96.1
click at [381, 195] on div at bounding box center [350, 222] width 198 height 55
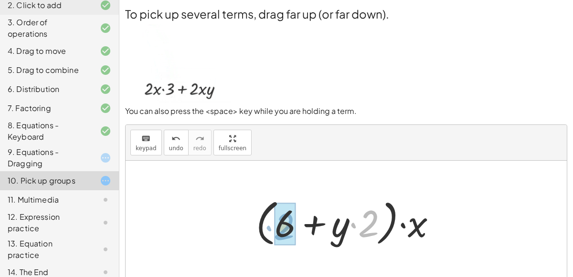
drag, startPoint x: 369, startPoint y: 165, endPoint x: 285, endPoint y: 167, distance: 84.5
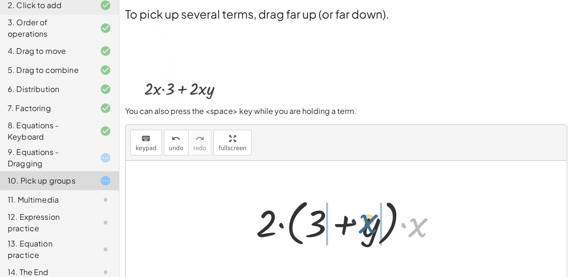
drag, startPoint x: 417, startPoint y: 170, endPoint x: 345, endPoint y: 168, distance: 71.6
click at [345, 195] on div at bounding box center [350, 222] width 198 height 55
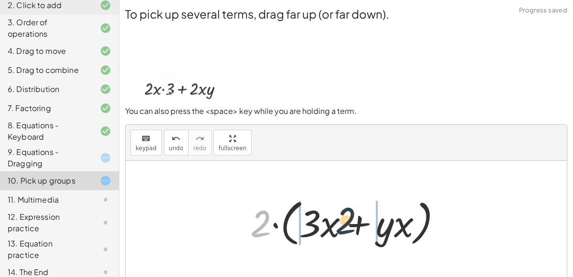
drag, startPoint x: 267, startPoint y: 167, endPoint x: 356, endPoint y: 164, distance: 88.8
click at [356, 195] on div at bounding box center [349, 222] width 209 height 55
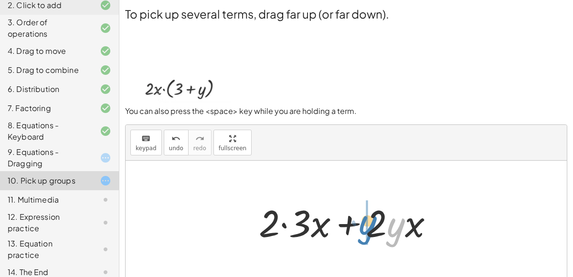
drag, startPoint x: 393, startPoint y: 174, endPoint x: 362, endPoint y: 171, distance: 30.6
click at [362, 198] on div at bounding box center [350, 222] width 192 height 49
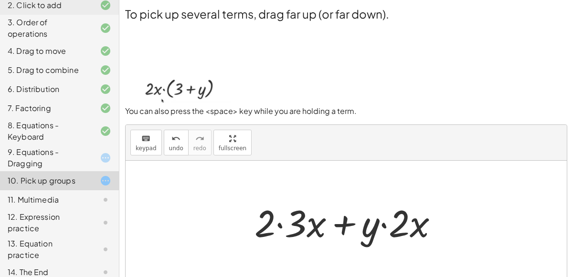
click at [50, 202] on div "11. Multimedia" at bounding box center [46, 199] width 77 height 11
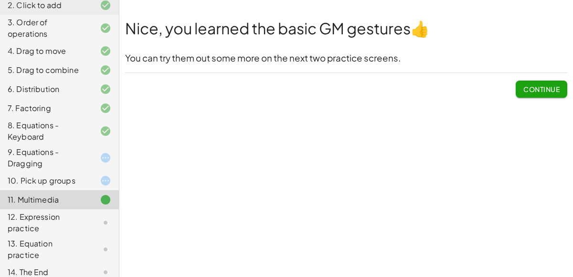
click at [106, 155] on icon at bounding box center [105, 157] width 11 height 11
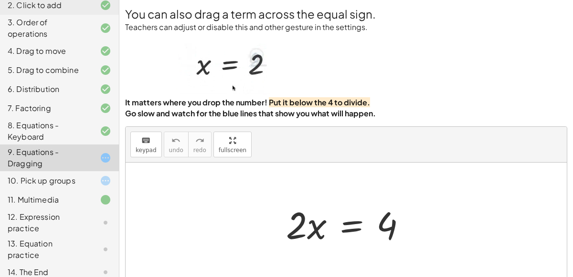
click at [106, 156] on icon at bounding box center [105, 157] width 11 height 11
click at [91, 224] on div at bounding box center [97, 222] width 27 height 11
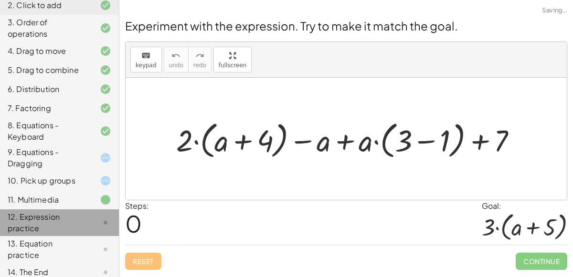
scroll to position [0, 0]
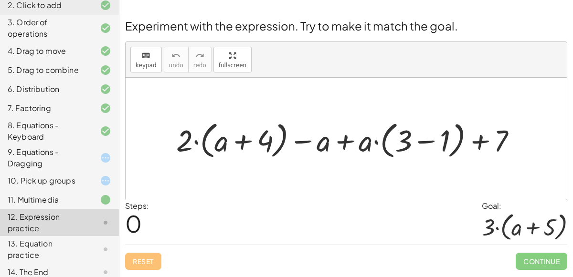
click at [63, 150] on div "9. Equations - Dragging" at bounding box center [46, 158] width 77 height 23
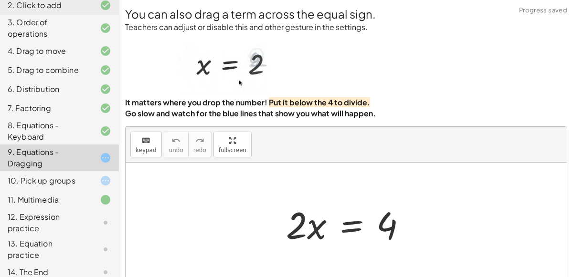
click at [61, 242] on div "13. Equation practice" at bounding box center [46, 249] width 77 height 23
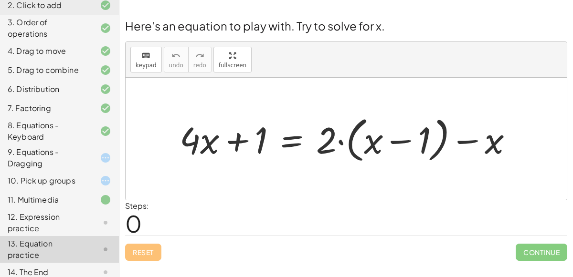
click at [81, 147] on div "9. Equations - Dragging" at bounding box center [46, 158] width 77 height 23
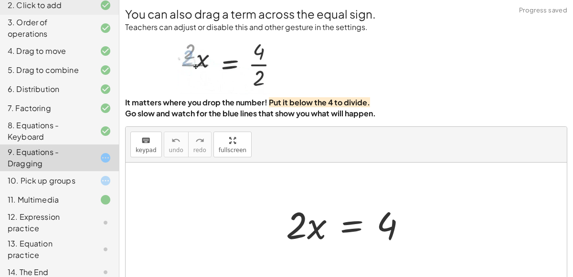
click at [72, 246] on div "13. Equation practice" at bounding box center [46, 249] width 77 height 23
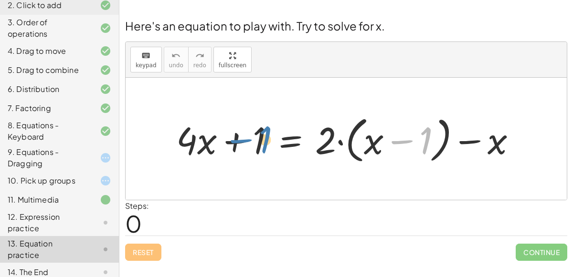
drag, startPoint x: 425, startPoint y: 132, endPoint x: 262, endPoint y: 133, distance: 163.2
click at [262, 133] on div at bounding box center [349, 139] width 357 height 55
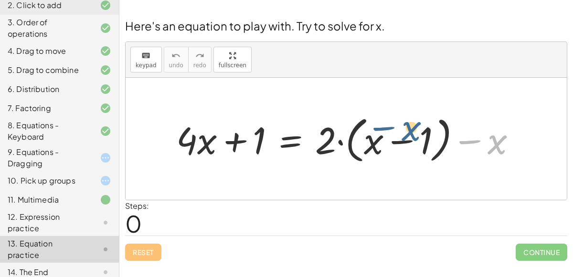
drag, startPoint x: 494, startPoint y: 140, endPoint x: 403, endPoint y: 130, distance: 91.6
click at [403, 130] on div at bounding box center [349, 139] width 357 height 55
click at [318, 126] on div at bounding box center [349, 139] width 357 height 55
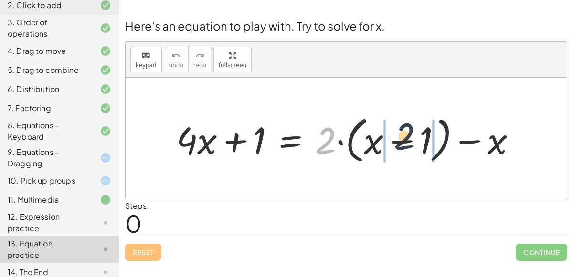
drag, startPoint x: 325, startPoint y: 132, endPoint x: 404, endPoint y: 132, distance: 78.7
click at [404, 132] on div at bounding box center [349, 139] width 357 height 55
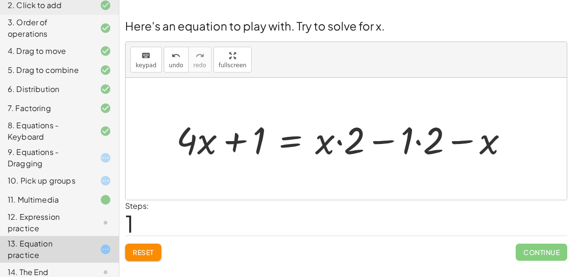
click at [416, 140] on div at bounding box center [345, 139] width 349 height 49
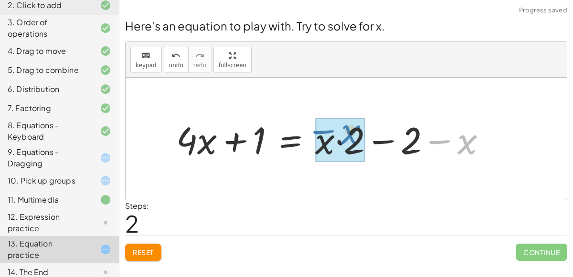
drag, startPoint x: 463, startPoint y: 136, endPoint x: 347, endPoint y: 127, distance: 116.3
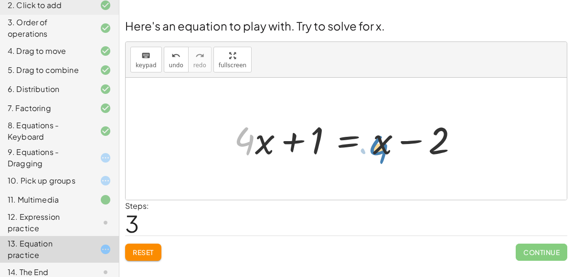
drag, startPoint x: 246, startPoint y: 139, endPoint x: 377, endPoint y: 144, distance: 131.8
click at [377, 144] on div at bounding box center [349, 139] width 241 height 49
click at [392, 144] on div at bounding box center [349, 139] width 241 height 49
drag, startPoint x: 387, startPoint y: 142, endPoint x: 239, endPoint y: 152, distance: 148.3
click at [239, 152] on div at bounding box center [349, 139] width 241 height 49
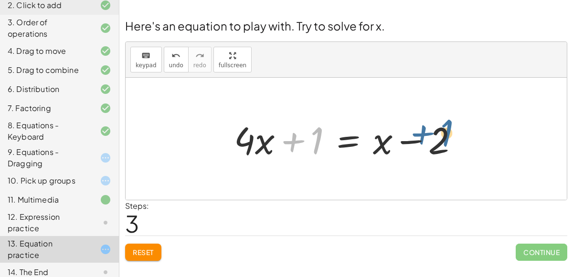
drag, startPoint x: 317, startPoint y: 140, endPoint x: 448, endPoint y: 136, distance: 131.3
click at [448, 136] on div at bounding box center [349, 139] width 241 height 49
drag, startPoint x: 442, startPoint y: 136, endPoint x: 321, endPoint y: 137, distance: 121.2
click at [321, 137] on div at bounding box center [349, 139] width 241 height 49
drag, startPoint x: 297, startPoint y: 136, endPoint x: 425, endPoint y: 134, distance: 127.4
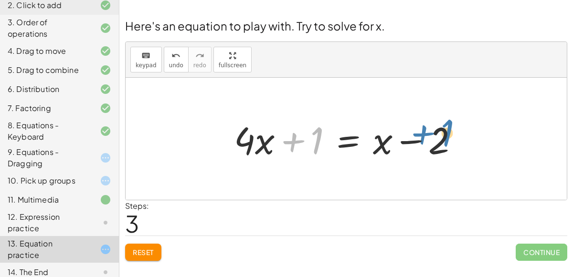
click at [425, 134] on div at bounding box center [349, 139] width 241 height 49
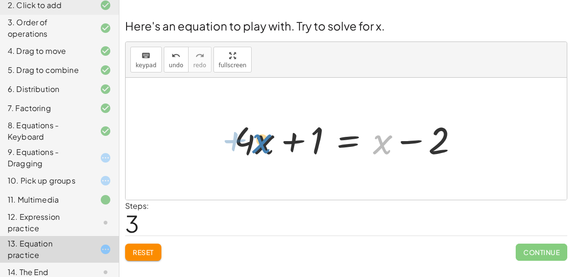
drag, startPoint x: 386, startPoint y: 139, endPoint x: 265, endPoint y: 138, distance: 120.7
click at [265, 138] on div at bounding box center [349, 139] width 241 height 49
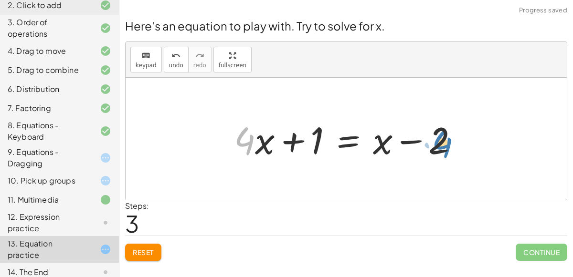
drag, startPoint x: 250, startPoint y: 143, endPoint x: 449, endPoint y: 146, distance: 199.0
click at [449, 146] on div at bounding box center [349, 139] width 241 height 49
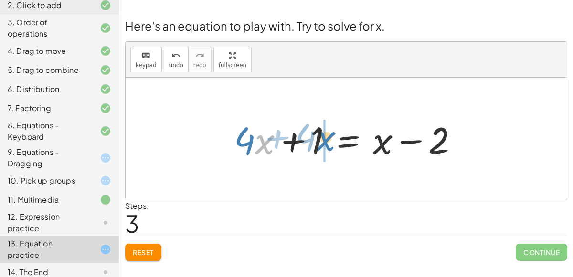
drag, startPoint x: 271, startPoint y: 138, endPoint x: 332, endPoint y: 135, distance: 61.2
click at [332, 135] on div at bounding box center [349, 139] width 241 height 49
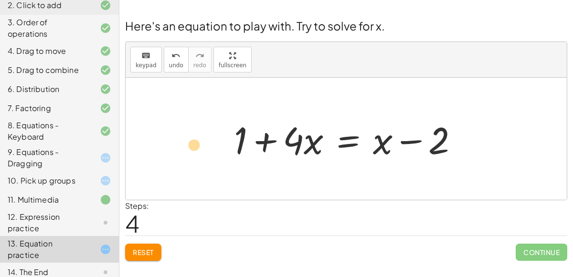
drag, startPoint x: 443, startPoint y: 137, endPoint x: 219, endPoint y: 143, distance: 224.4
click at [220, 143] on div "+ · 4 · x + 1 = + · 2 · ( + x − 1 ) − x + · 4 · x + 1 = + · x · 2 − · 1 · 2 − x…" at bounding box center [346, 139] width 253 height 54
click at [89, 263] on div "12. Expression practice" at bounding box center [59, 272] width 119 height 19
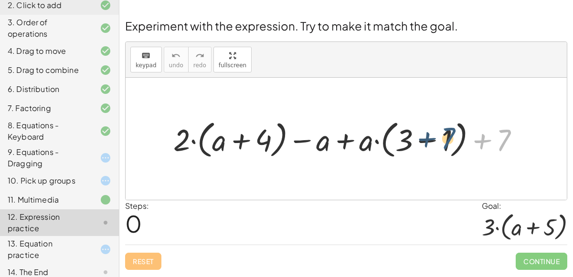
drag, startPoint x: 503, startPoint y: 131, endPoint x: 442, endPoint y: 129, distance: 61.6
click at [442, 129] on div at bounding box center [349, 138] width 363 height 45
click at [421, 137] on div at bounding box center [349, 138] width 363 height 45
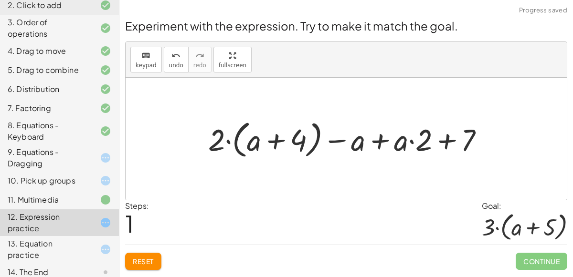
click at [441, 136] on div at bounding box center [349, 138] width 293 height 45
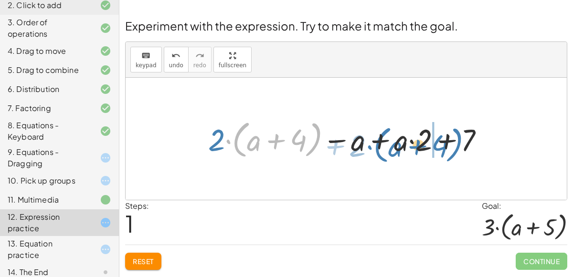
drag, startPoint x: 225, startPoint y: 139, endPoint x: 433, endPoint y: 140, distance: 208.1
click at [433, 140] on div at bounding box center [349, 138] width 293 height 45
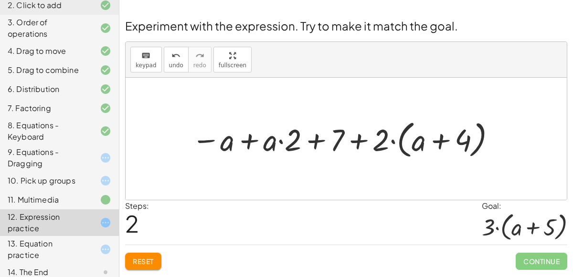
click at [315, 138] on div at bounding box center [345, 138] width 316 height 45
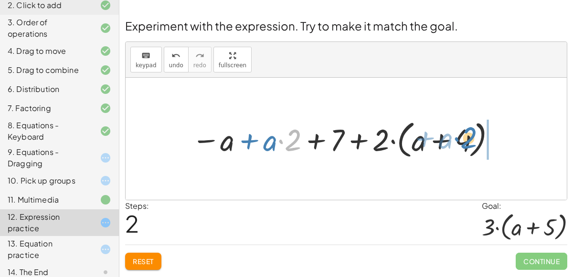
drag, startPoint x: 288, startPoint y: 138, endPoint x: 465, endPoint y: 134, distance: 176.6
click at [465, 134] on div at bounding box center [345, 138] width 316 height 45
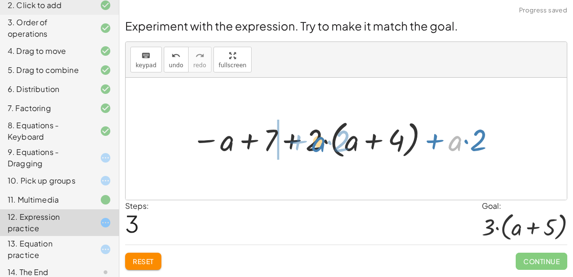
drag, startPoint x: 456, startPoint y: 144, endPoint x: 326, endPoint y: 144, distance: 129.8
click at [326, 144] on div at bounding box center [345, 138] width 316 height 45
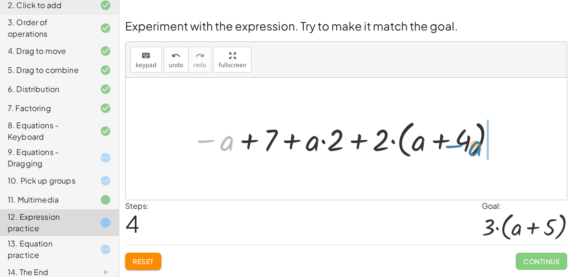
drag, startPoint x: 228, startPoint y: 142, endPoint x: 476, endPoint y: 147, distance: 248.2
click at [476, 147] on div at bounding box center [345, 138] width 316 height 45
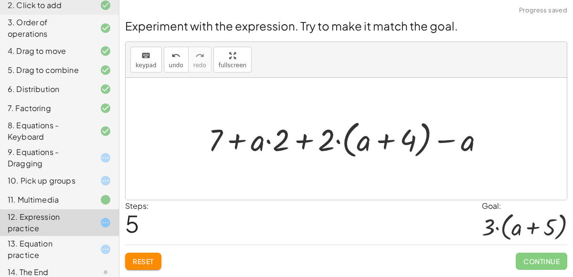
click at [385, 141] on div at bounding box center [349, 138] width 293 height 45
click at [338, 139] on div at bounding box center [349, 138] width 293 height 45
drag, startPoint x: 325, startPoint y: 136, endPoint x: 380, endPoint y: 139, distance: 55.4
click at [380, 139] on div at bounding box center [349, 138] width 293 height 45
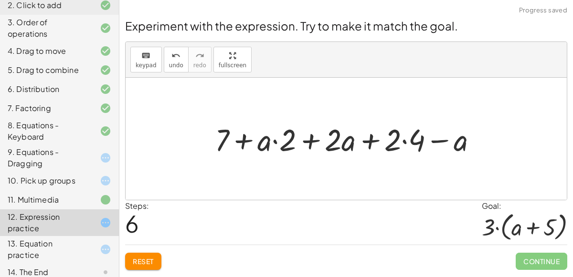
click at [405, 142] on div at bounding box center [349, 139] width 279 height 40
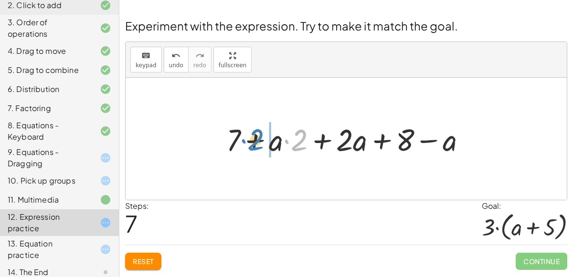
drag, startPoint x: 297, startPoint y: 141, endPoint x: 252, endPoint y: 141, distance: 44.9
click at [252, 141] on div at bounding box center [349, 139] width 257 height 40
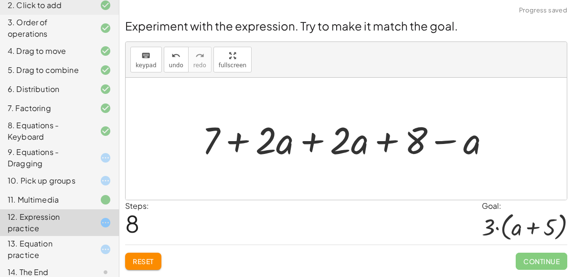
click at [310, 141] on div at bounding box center [349, 139] width 305 height 49
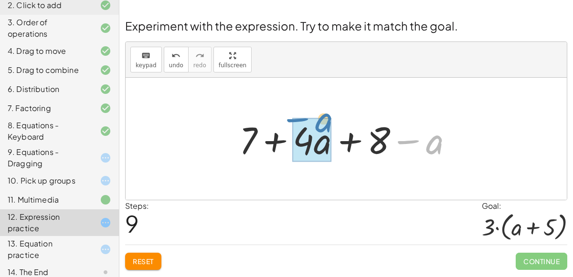
drag, startPoint x: 436, startPoint y: 148, endPoint x: 325, endPoint y: 131, distance: 112.1
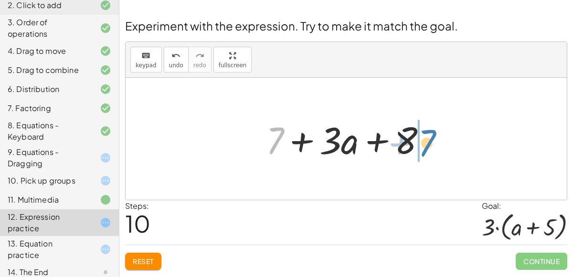
drag, startPoint x: 275, startPoint y: 143, endPoint x: 426, endPoint y: 144, distance: 150.3
click at [426, 144] on div at bounding box center [350, 139] width 178 height 49
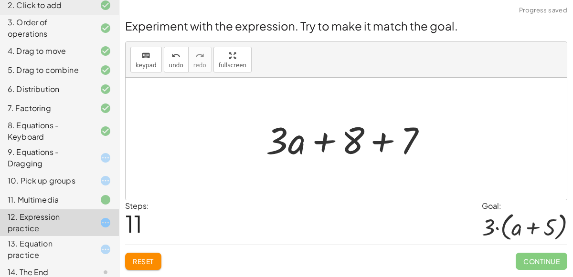
click at [378, 142] on div at bounding box center [350, 139] width 178 height 49
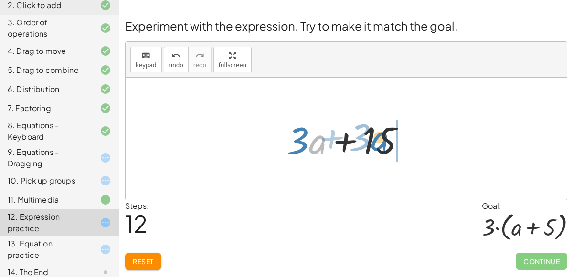
drag, startPoint x: 321, startPoint y: 142, endPoint x: 385, endPoint y: 139, distance: 64.5
click at [385, 139] on div at bounding box center [350, 139] width 136 height 49
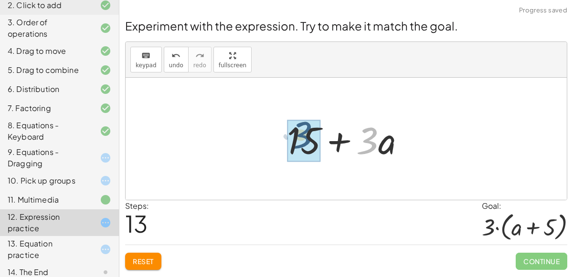
drag, startPoint x: 368, startPoint y: 142, endPoint x: 301, endPoint y: 137, distance: 67.5
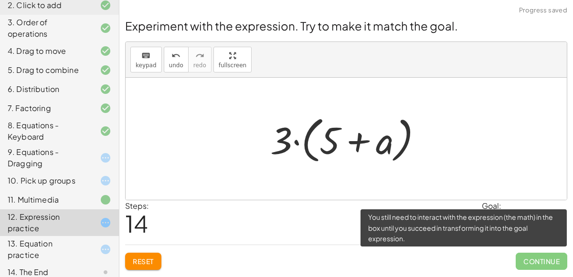
click at [550, 257] on span "Continue" at bounding box center [541, 261] width 52 height 17
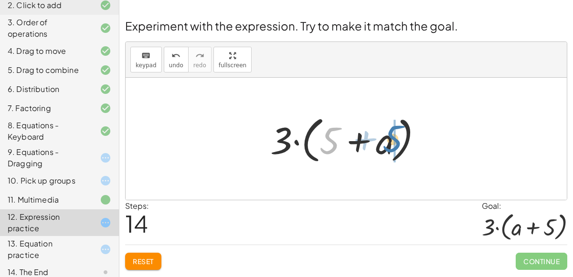
drag, startPoint x: 327, startPoint y: 140, endPoint x: 389, endPoint y: 136, distance: 61.7
click at [389, 136] on div at bounding box center [349, 139] width 169 height 55
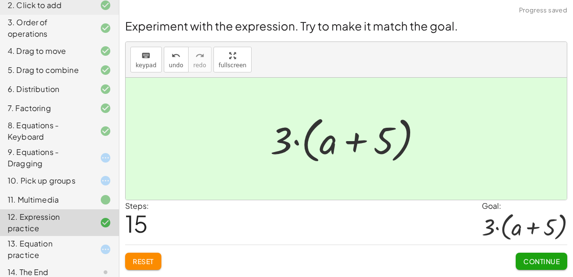
click at [538, 260] on span "Continue" at bounding box center [541, 261] width 36 height 9
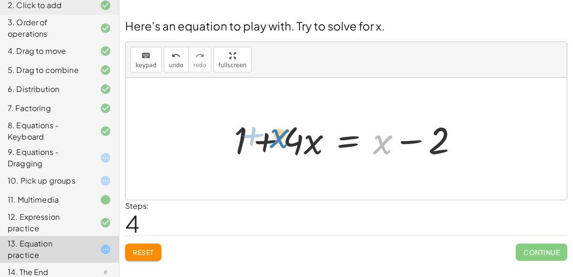
drag, startPoint x: 378, startPoint y: 140, endPoint x: 272, endPoint y: 134, distance: 105.6
click at [272, 134] on div at bounding box center [349, 139] width 241 height 49
drag, startPoint x: 380, startPoint y: 137, endPoint x: 202, endPoint y: 135, distance: 178.0
click at [438, 120] on div at bounding box center [349, 139] width 241 height 49
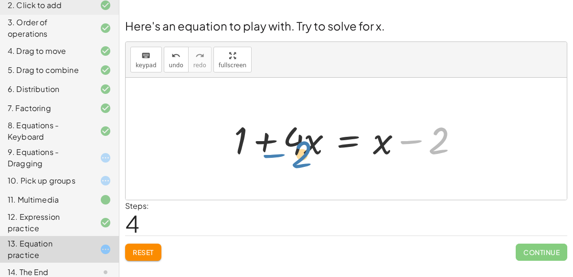
drag, startPoint x: 440, startPoint y: 133, endPoint x: 303, endPoint y: 147, distance: 137.7
click at [303, 147] on div at bounding box center [349, 139] width 241 height 49
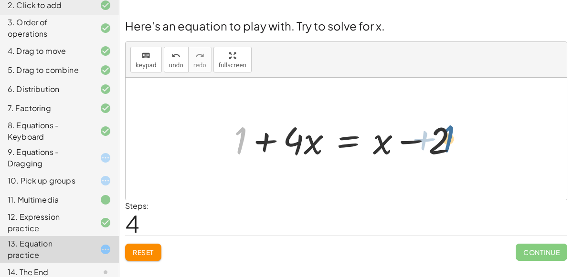
drag, startPoint x: 241, startPoint y: 142, endPoint x: 448, endPoint y: 140, distance: 207.6
click at [448, 140] on div at bounding box center [349, 139] width 241 height 49
drag, startPoint x: 305, startPoint y: 140, endPoint x: 381, endPoint y: 115, distance: 80.6
click at [381, 115] on div at bounding box center [349, 139] width 241 height 49
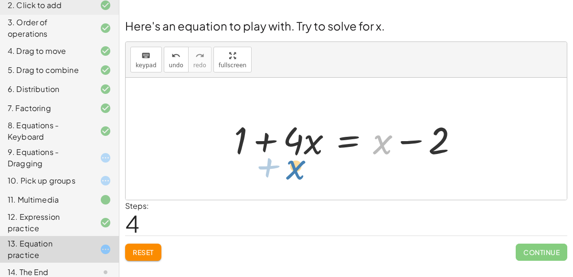
drag, startPoint x: 383, startPoint y: 139, endPoint x: 297, endPoint y: 162, distance: 88.9
click at [297, 162] on div at bounding box center [349, 139] width 241 height 49
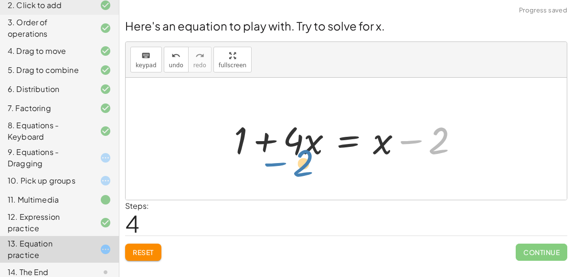
drag, startPoint x: 438, startPoint y: 140, endPoint x: 299, endPoint y: 163, distance: 140.3
click at [299, 163] on div at bounding box center [349, 139] width 241 height 49
click at [147, 253] on span "Reset" at bounding box center [143, 252] width 21 height 9
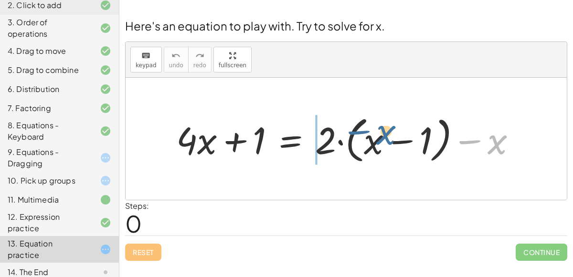
drag, startPoint x: 492, startPoint y: 141, endPoint x: 379, endPoint y: 131, distance: 114.0
click at [379, 131] on div at bounding box center [349, 139] width 357 height 55
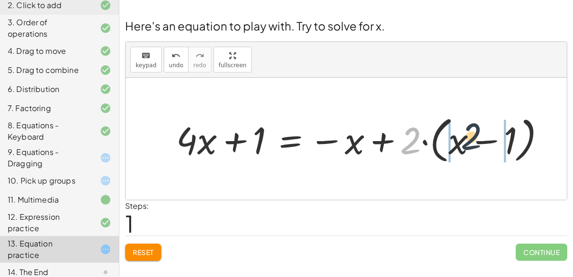
drag, startPoint x: 413, startPoint y: 140, endPoint x: 477, endPoint y: 137, distance: 64.5
click at [477, 137] on div at bounding box center [364, 139] width 386 height 55
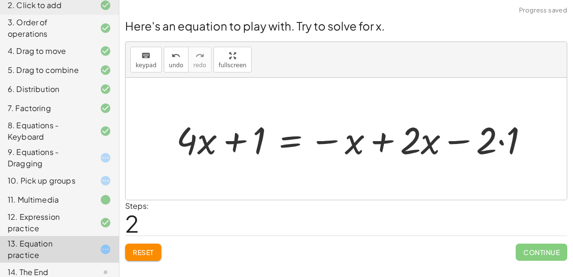
click at [501, 140] on div at bounding box center [355, 139] width 369 height 49
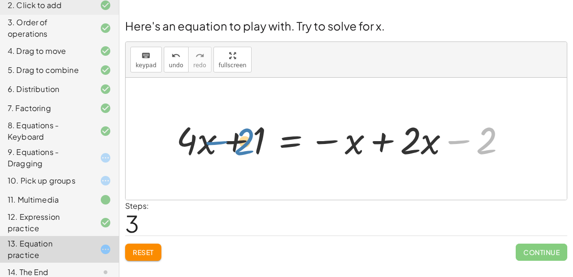
drag, startPoint x: 489, startPoint y: 141, endPoint x: 245, endPoint y: 142, distance: 243.4
click at [245, 142] on div at bounding box center [344, 139] width 347 height 49
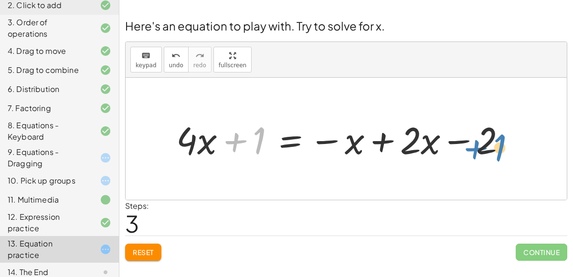
drag, startPoint x: 238, startPoint y: 139, endPoint x: 481, endPoint y: 146, distance: 243.5
click at [481, 146] on div at bounding box center [344, 139] width 347 height 49
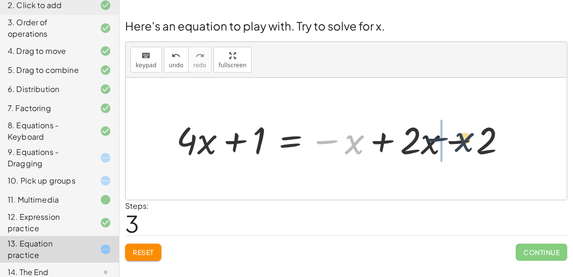
drag, startPoint x: 345, startPoint y: 145, endPoint x: 455, endPoint y: 142, distance: 109.8
click at [455, 142] on div at bounding box center [344, 139] width 347 height 49
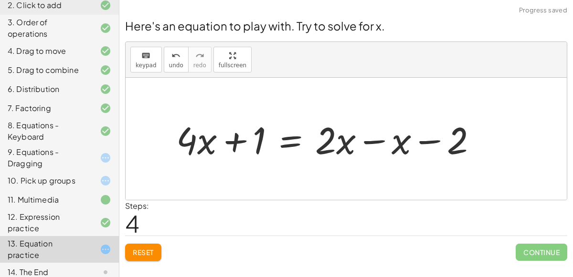
click at [374, 138] on div at bounding box center [330, 139] width 318 height 49
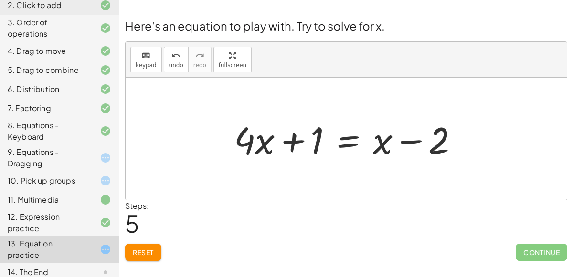
click at [382, 141] on div at bounding box center [349, 139] width 241 height 49
click at [410, 140] on div at bounding box center [349, 139] width 241 height 49
click at [293, 140] on div at bounding box center [349, 139] width 241 height 49
drag, startPoint x: 317, startPoint y: 140, endPoint x: 457, endPoint y: 142, distance: 140.3
click at [457, 142] on div at bounding box center [349, 139] width 241 height 49
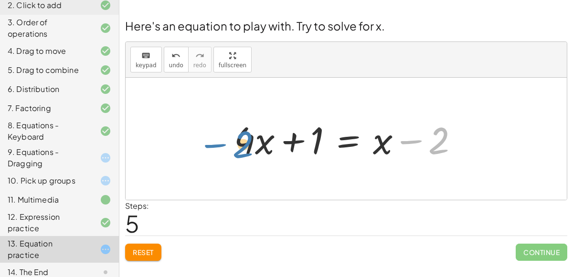
drag, startPoint x: 443, startPoint y: 146, endPoint x: 293, endPoint y: 162, distance: 151.2
click at [293, 162] on div at bounding box center [349, 139] width 241 height 49
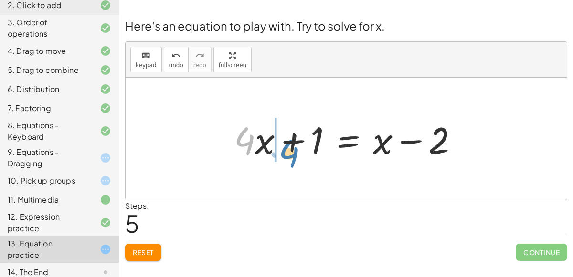
drag, startPoint x: 251, startPoint y: 141, endPoint x: 297, endPoint y: 153, distance: 47.8
click at [297, 153] on div at bounding box center [349, 139] width 241 height 49
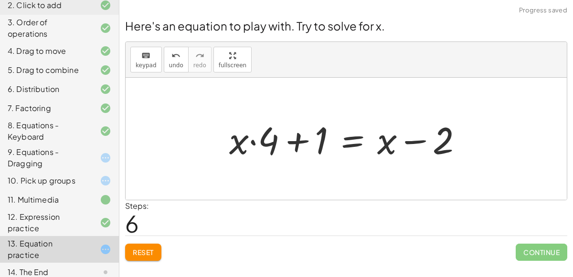
click at [302, 138] on div at bounding box center [349, 139] width 251 height 49
drag, startPoint x: 387, startPoint y: 145, endPoint x: 249, endPoint y: 145, distance: 138.9
click at [249, 145] on div at bounding box center [349, 139] width 251 height 49
drag, startPoint x: 444, startPoint y: 135, endPoint x: 287, endPoint y: 127, distance: 156.7
click at [287, 127] on div at bounding box center [349, 139] width 251 height 49
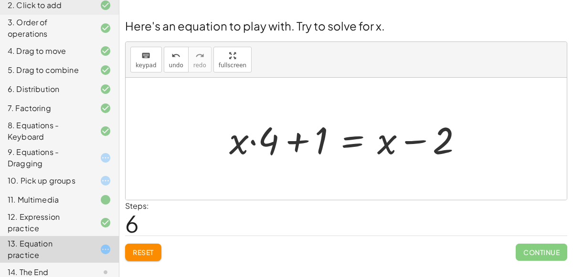
click at [54, 267] on div "14. The End" at bounding box center [46, 272] width 77 height 11
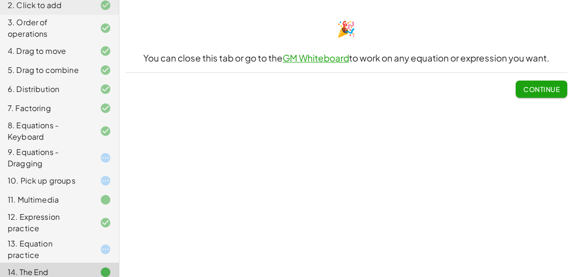
click at [100, 153] on icon at bounding box center [105, 157] width 11 height 11
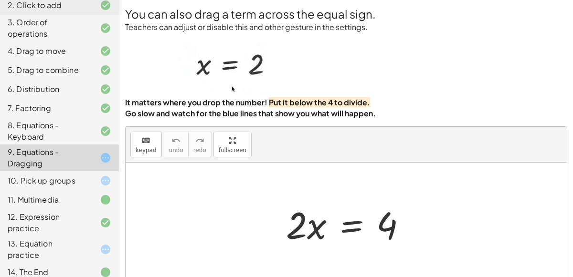
click at [100, 153] on icon at bounding box center [105, 157] width 11 height 11
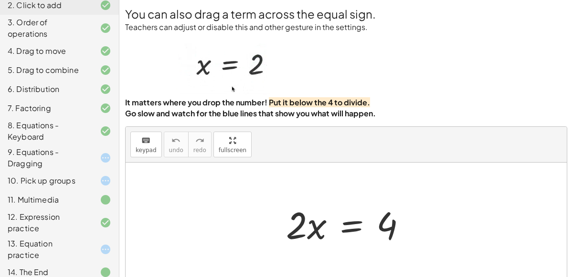
click at [101, 185] on icon at bounding box center [105, 180] width 11 height 11
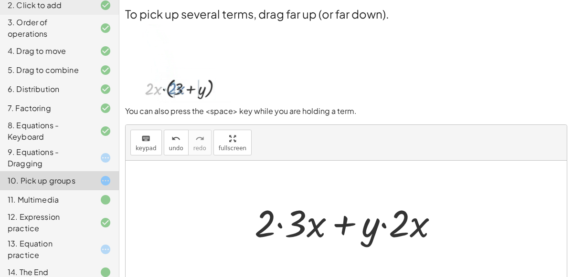
click at [110, 162] on icon at bounding box center [105, 157] width 11 height 11
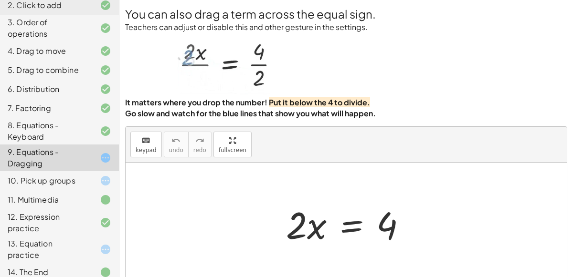
scroll to position [35, 0]
click at [354, 199] on div at bounding box center [349, 223] width 137 height 49
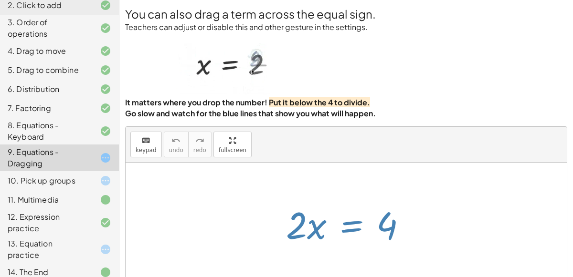
scroll to position [37, 0]
click at [349, 199] on div at bounding box center [349, 223] width 137 height 49
click at [348, 199] on div at bounding box center [349, 223] width 137 height 49
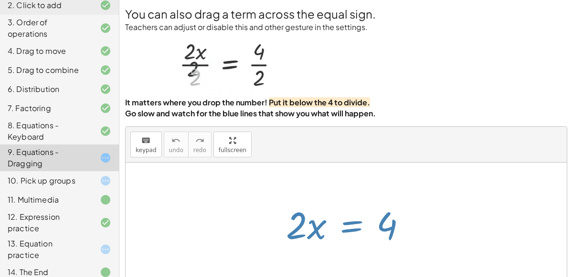
click at [348, 199] on div at bounding box center [349, 223] width 137 height 49
drag, startPoint x: 292, startPoint y: 147, endPoint x: 378, endPoint y: 197, distance: 99.9
click at [378, 197] on div "· 2 · x = 4" at bounding box center [346, 224] width 441 height 122
click at [378, 197] on div at bounding box center [346, 224] width 441 height 122
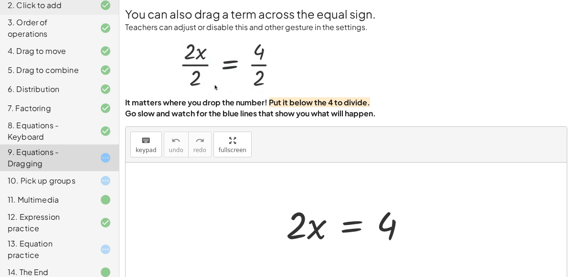
click at [294, 199] on div at bounding box center [349, 223] width 137 height 49
